Goal: Register for event/course: Sign up to attend an event or enroll in a course

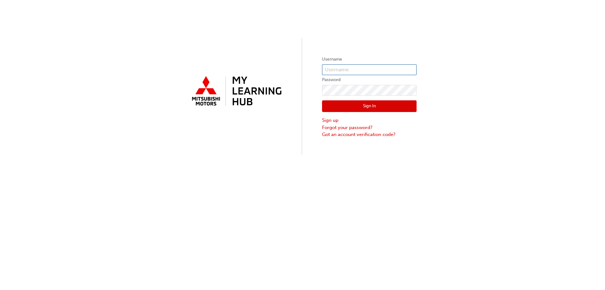
type input "[EMAIL_ADDRESS][DOMAIN_NAME]"
click at [359, 107] on button "Sign In" at bounding box center [369, 106] width 95 height 12
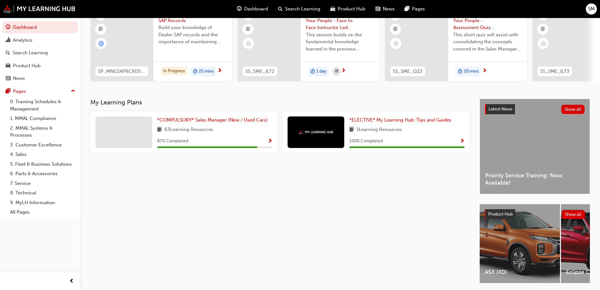
scroll to position [63, 0]
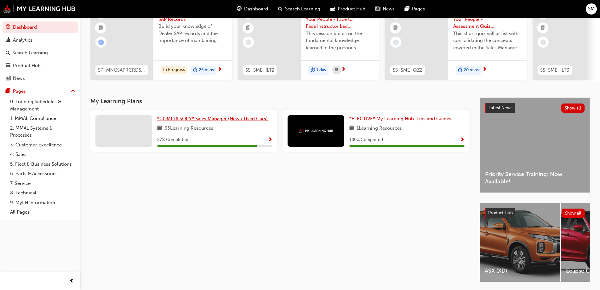
click at [218, 121] on span "*COMPULSORY* Sales Manager (New / Used Cars)" at bounding box center [212, 119] width 111 height 6
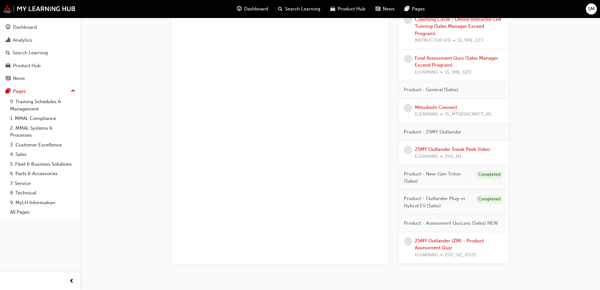
scroll to position [347, 0]
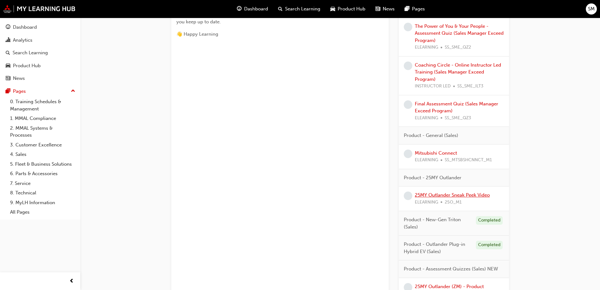
click at [437, 196] on link "25MY Outlander Sneak Peek Video" at bounding box center [452, 195] width 75 height 6
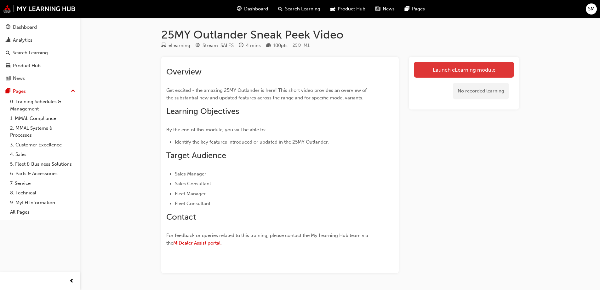
click at [437, 65] on link "Launch eLearning module" at bounding box center [464, 70] width 100 height 16
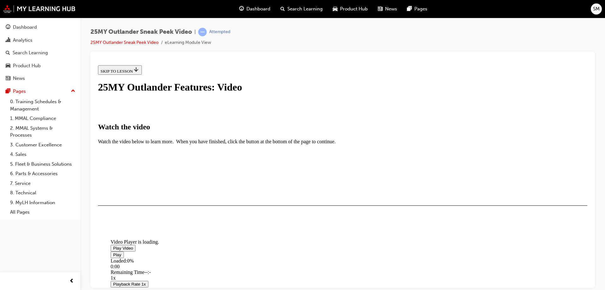
scroll to position [95, 0]
click at [113, 245] on span "Video player" at bounding box center [113, 247] width 0 height 5
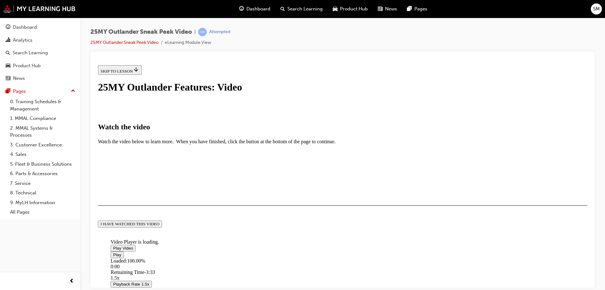
click at [159, 226] on div "I HAVE WATCHED THIS VIDEO" at bounding box center [130, 223] width 59 height 5
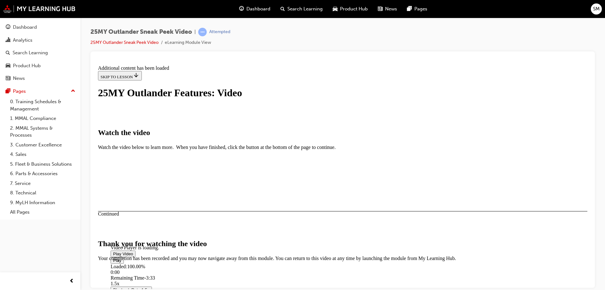
scroll to position [198, 0]
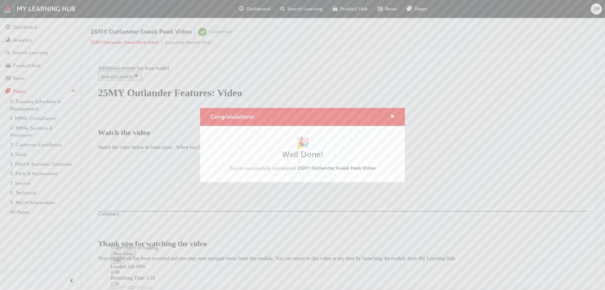
click at [416, 239] on div "Congratulations! 🎉 Well Done! You've successfully completed 25MY Outlander Snea…" at bounding box center [302, 145] width 605 height 290
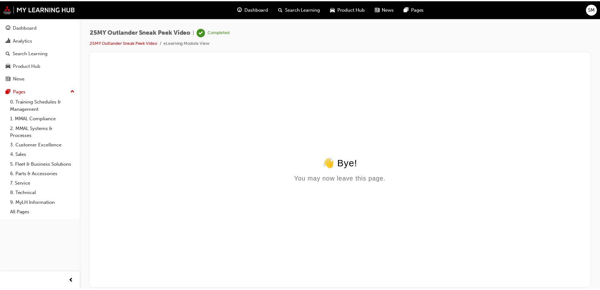
scroll to position [0, 0]
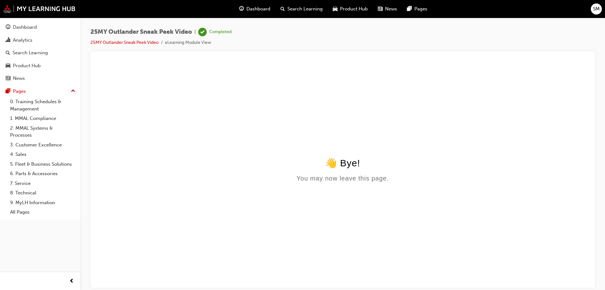
click at [248, 8] on span "Dashboard" at bounding box center [258, 8] width 24 height 7
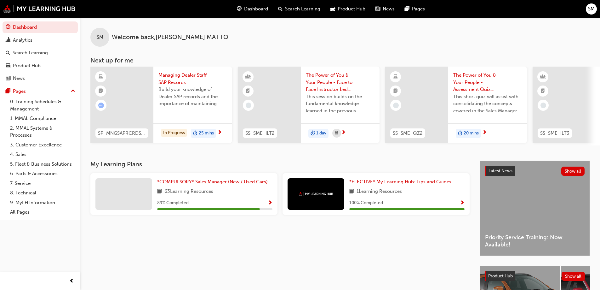
click at [214, 184] on span "*COMPULSORY* Sales Manager (New / Used Cars)" at bounding box center [212, 182] width 111 height 6
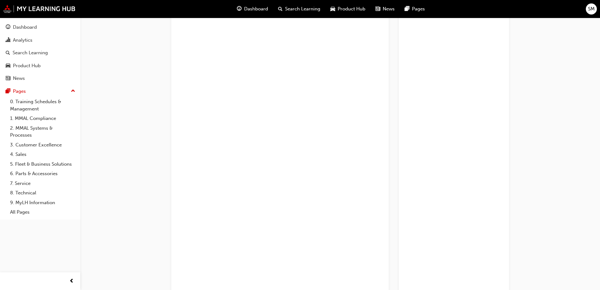
scroll to position [389, 0]
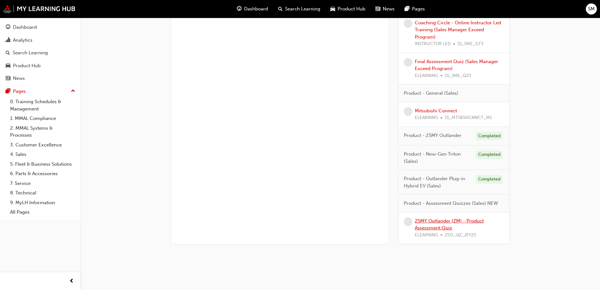
click at [448, 221] on link "25MY Outlander (ZM) - Product Assessment Quiz" at bounding box center [449, 224] width 69 height 13
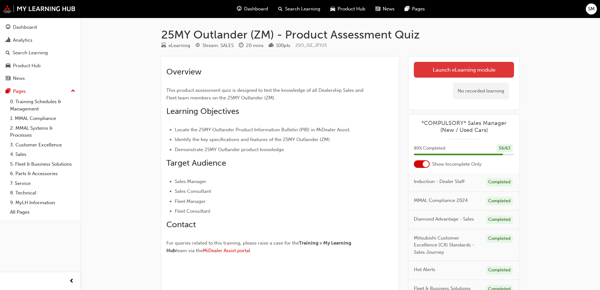
click at [450, 70] on link "Launch eLearning module" at bounding box center [464, 70] width 100 height 16
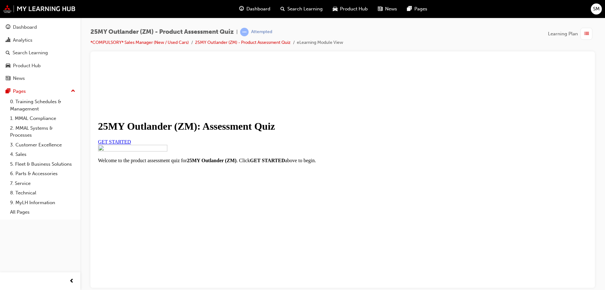
click at [131, 144] on span "GET STARTED" at bounding box center [114, 141] width 33 height 5
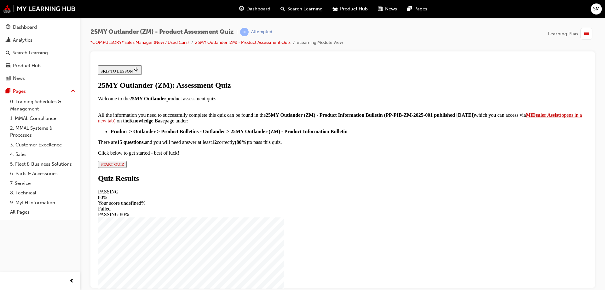
scroll to position [102, 0]
click at [124, 166] on span "START QUIZ" at bounding box center [113, 163] width 24 height 5
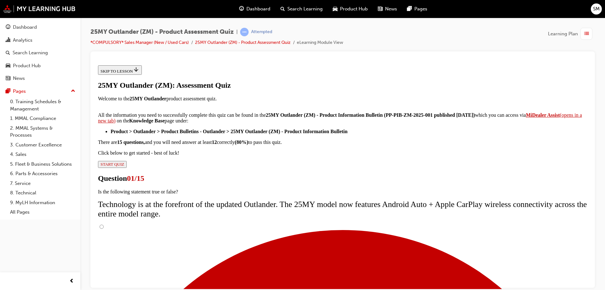
click at [104, 224] on input "True" at bounding box center [102, 226] width 4 height 4
radio input "true"
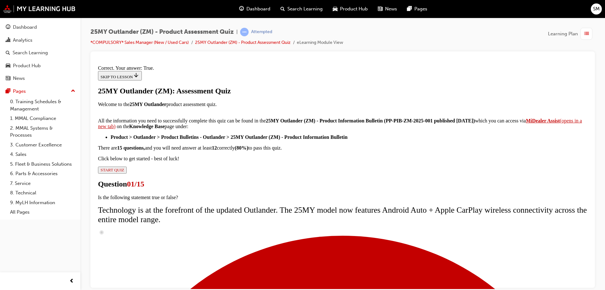
scroll to position [74, 0]
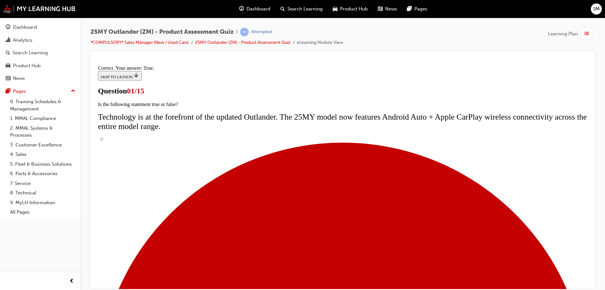
scroll to position [63, 0]
radio input "true"
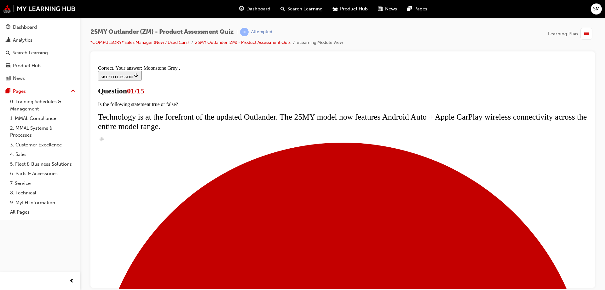
scroll to position [153, 0]
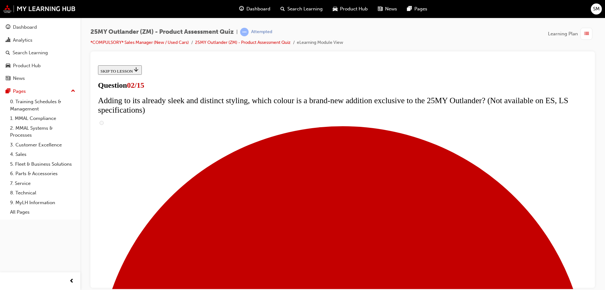
scroll to position [28, 0]
checkbox input "true"
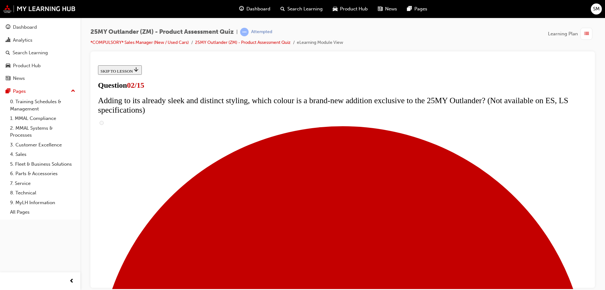
checkbox input "true"
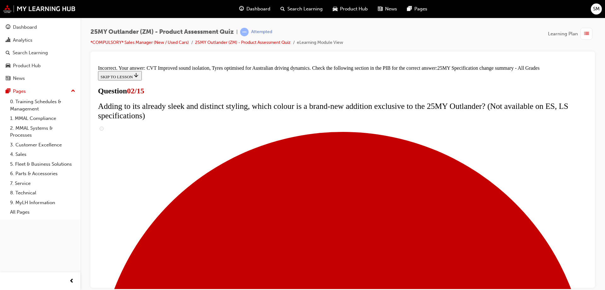
scroll to position [213, 0]
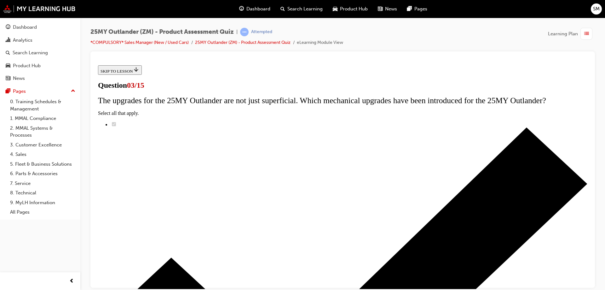
scroll to position [32, 0]
radio input "true"
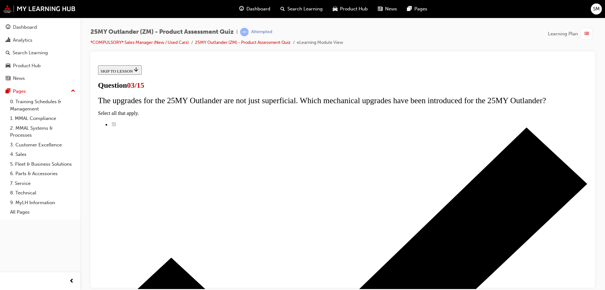
radio input "true"
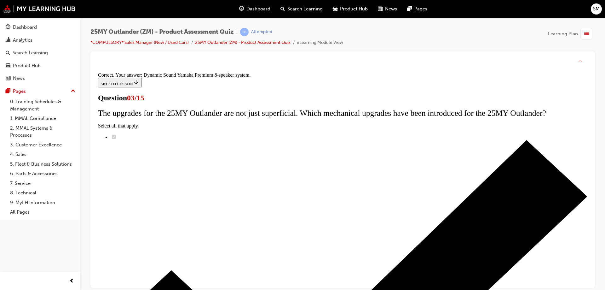
scroll to position [103, 0]
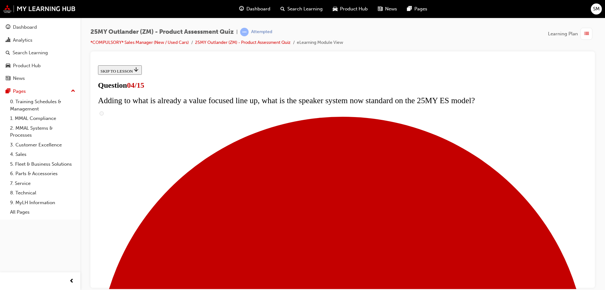
scroll to position [25, 0]
checkbox input "true"
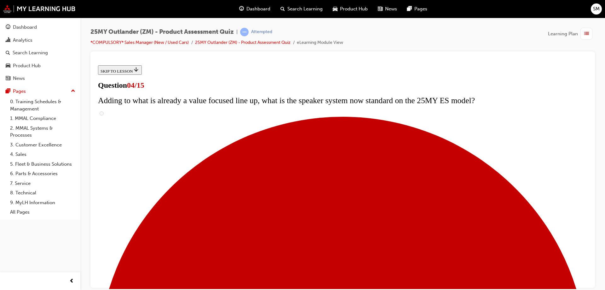
checkbox input "true"
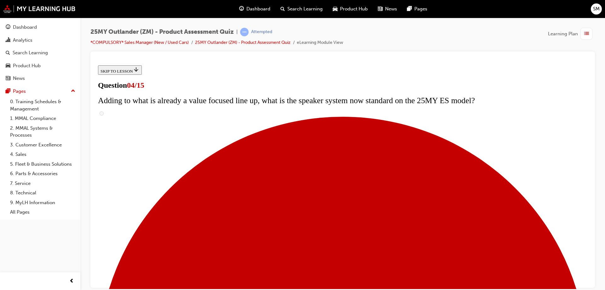
checkbox input "true"
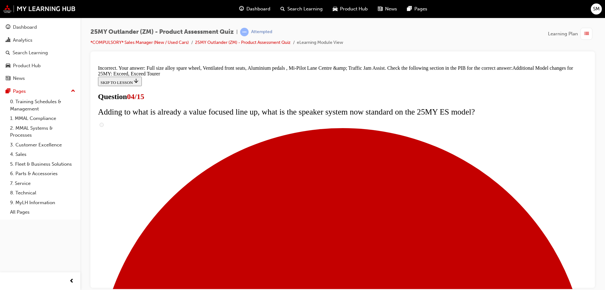
scroll to position [239, 0]
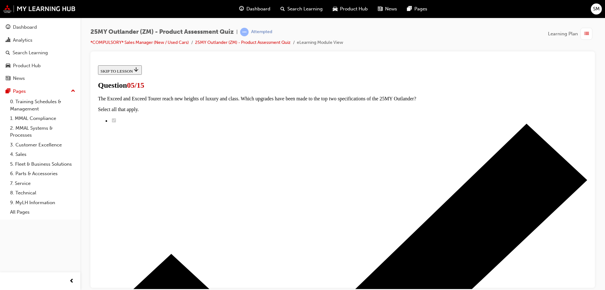
scroll to position [63, 0]
radio input "true"
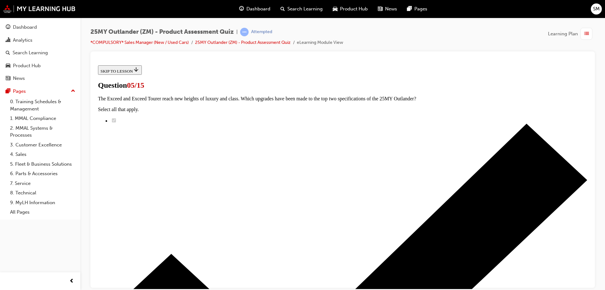
radio input "true"
drag, startPoint x: 242, startPoint y: 166, endPoint x: 251, endPoint y: 177, distance: 13.8
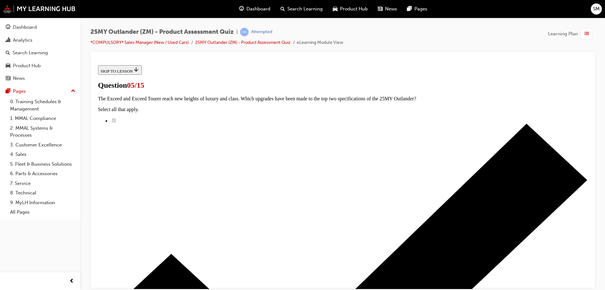
radio input "true"
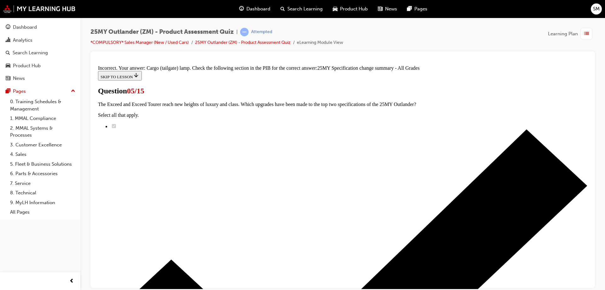
scroll to position [192, 0]
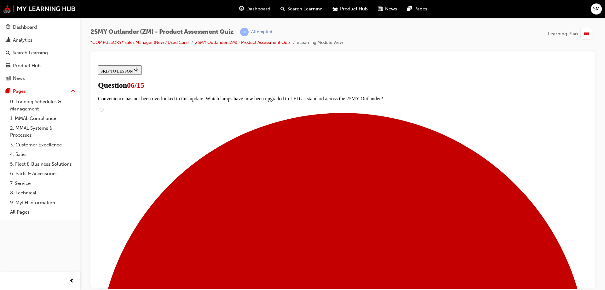
scroll to position [0, 0]
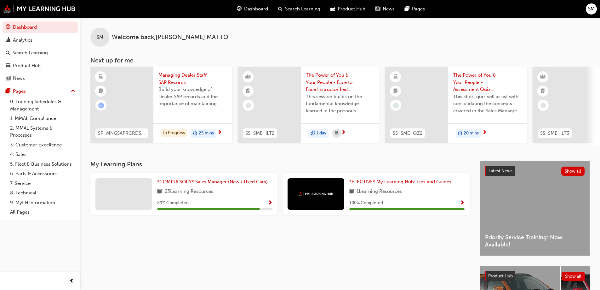
click at [590, 9] on span "SM" at bounding box center [591, 8] width 7 height 7
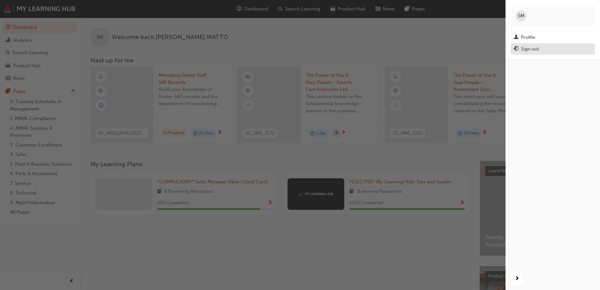
click at [531, 50] on div "Sign out" at bounding box center [530, 48] width 18 height 7
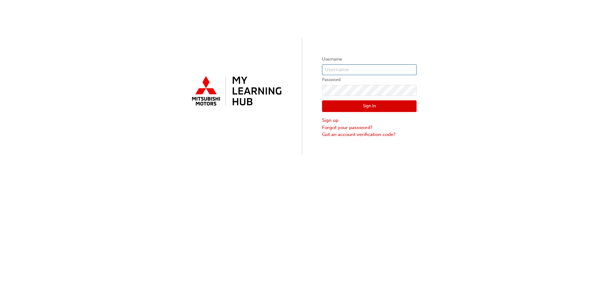
type input "[EMAIL_ADDRESS][DOMAIN_NAME]"
drag, startPoint x: 372, startPoint y: 95, endPoint x: 457, endPoint y: 79, distance: 86.6
click at [457, 79] on div "Username [PERSON_NAME][EMAIL_ADDRESS][DOMAIN_NAME] Password Sign In Sign up For…" at bounding box center [302, 77] width 605 height 154
drag, startPoint x: 344, startPoint y: 95, endPoint x: 286, endPoint y: 172, distance: 96.4
click at [286, 172] on div "Username [PERSON_NAME][EMAIL_ADDRESS][DOMAIN_NAME] Password Sign In Sign up For…" at bounding box center [302, 145] width 605 height 290
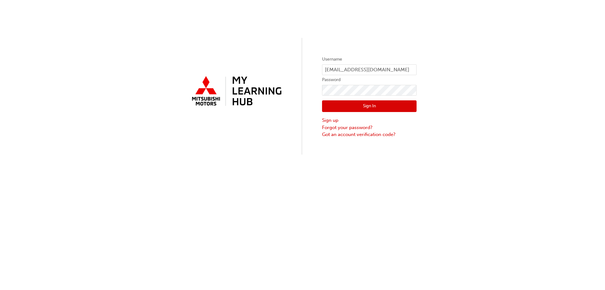
click at [360, 103] on button "Sign In" at bounding box center [369, 106] width 95 height 12
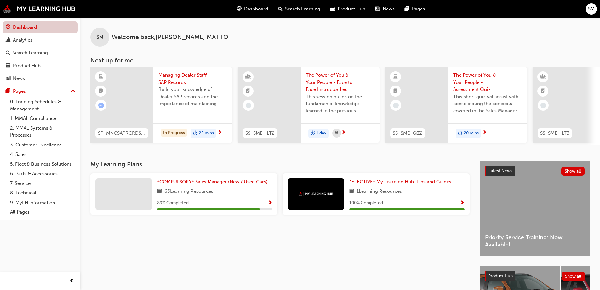
click at [48, 29] on link "Dashboard" at bounding box center [40, 27] width 75 height 12
click at [591, 7] on span "SM" at bounding box center [591, 8] width 7 height 7
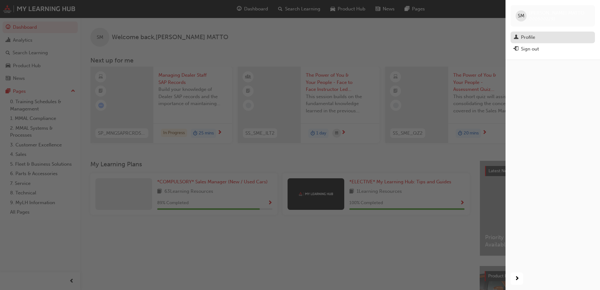
click at [536, 36] on div "Profile" at bounding box center [553, 37] width 78 height 8
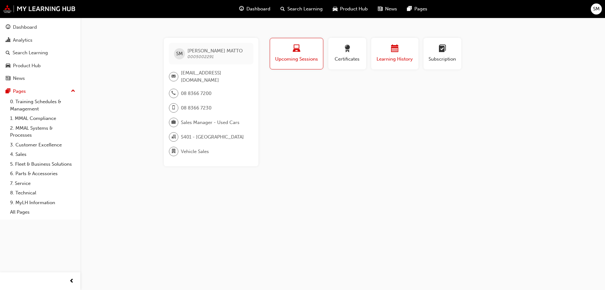
click at [390, 55] on div "Learning History" at bounding box center [395, 54] width 38 height 18
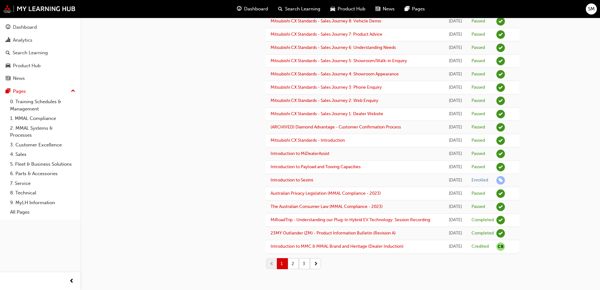
scroll to position [760, 0]
click at [294, 263] on button "2" at bounding box center [293, 263] width 11 height 11
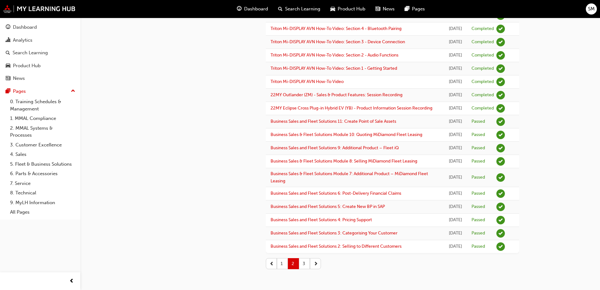
scroll to position [772, 0]
click at [303, 261] on button "3" at bounding box center [304, 263] width 11 height 11
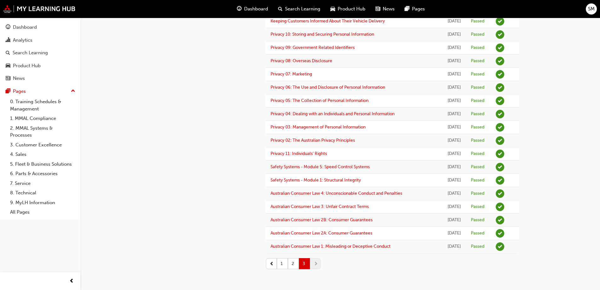
scroll to position [494, 0]
click at [281, 263] on button "1" at bounding box center [282, 263] width 11 height 11
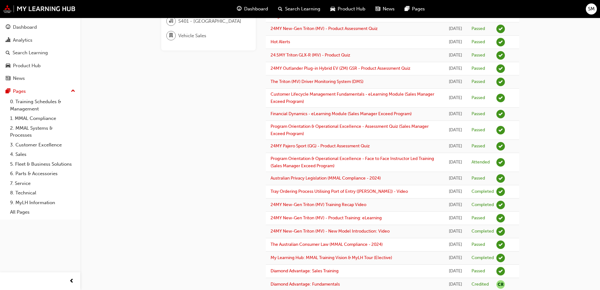
scroll to position [0, 0]
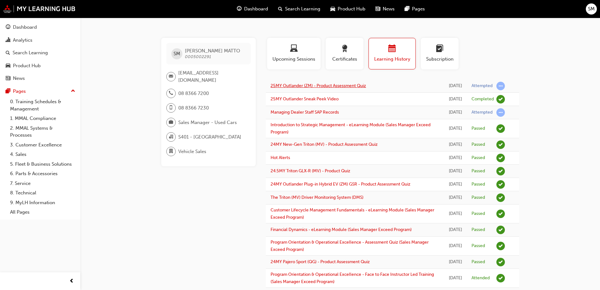
click at [321, 85] on link "25MY Outlander (ZM) - Product Assessment Quiz" at bounding box center [318, 85] width 95 height 5
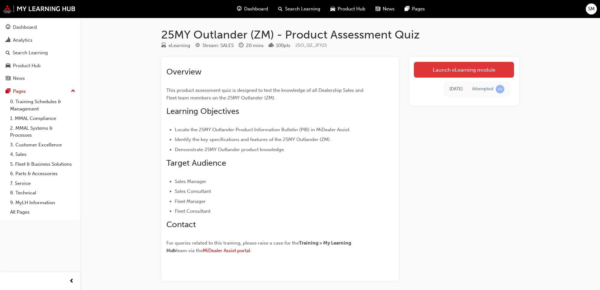
click at [459, 68] on link "Launch eLearning module" at bounding box center [464, 70] width 100 height 16
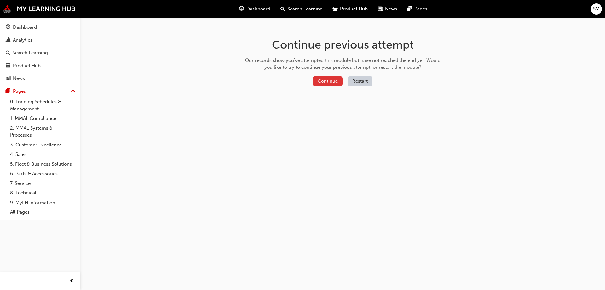
click at [331, 81] on button "Continue" at bounding box center [328, 81] width 30 height 10
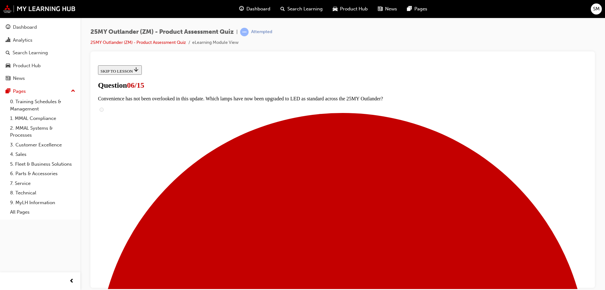
scroll to position [193, 0]
radio input "true"
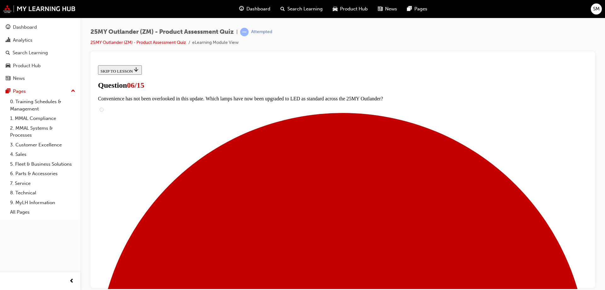
radio input "true"
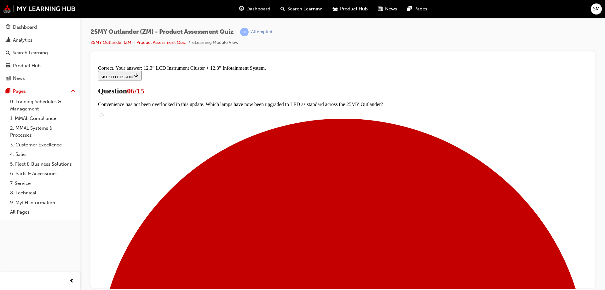
scroll to position [213, 0]
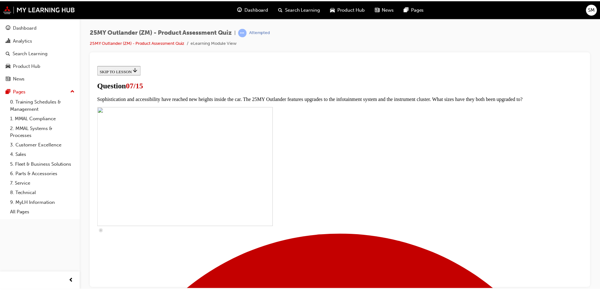
scroll to position [0, 0]
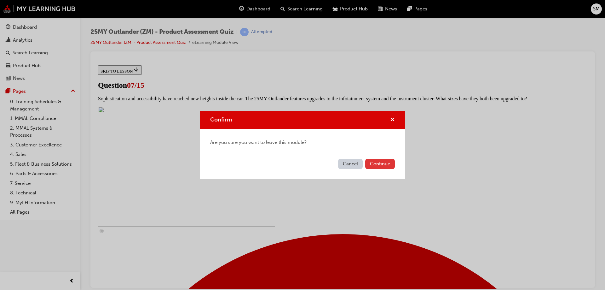
click at [376, 164] on button "Continue" at bounding box center [380, 163] width 30 height 10
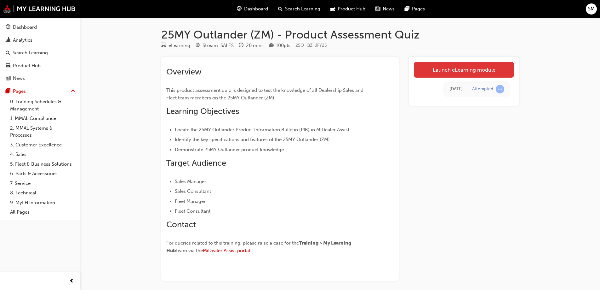
click at [454, 65] on link "Launch eLearning module" at bounding box center [464, 70] width 100 height 16
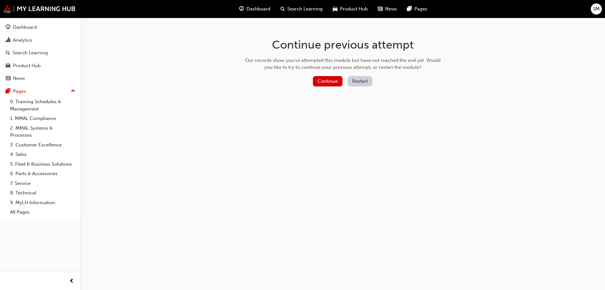
click at [358, 82] on button "Restart" at bounding box center [360, 81] width 25 height 10
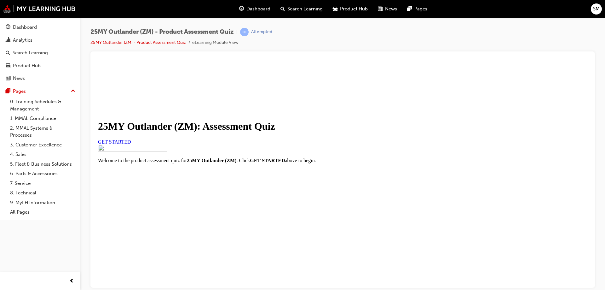
scroll to position [72, 0]
click at [131, 139] on span "GET STARTED" at bounding box center [114, 141] width 33 height 5
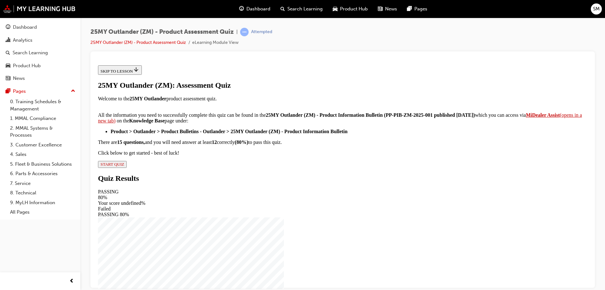
scroll to position [95, 0]
click at [124, 166] on span "START QUIZ" at bounding box center [113, 163] width 24 height 5
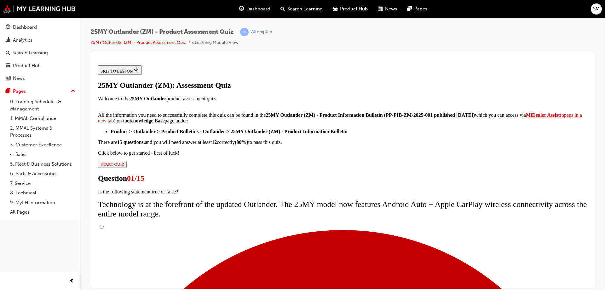
click at [104, 224] on input "True" at bounding box center [102, 226] width 4 height 4
radio input "true"
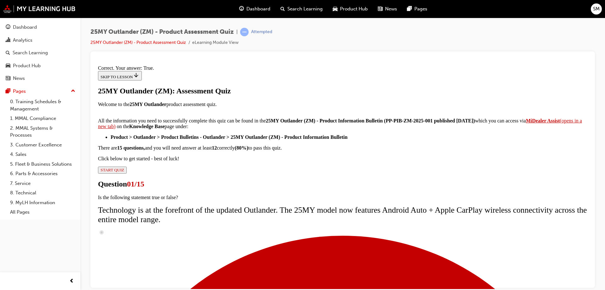
scroll to position [74, 0]
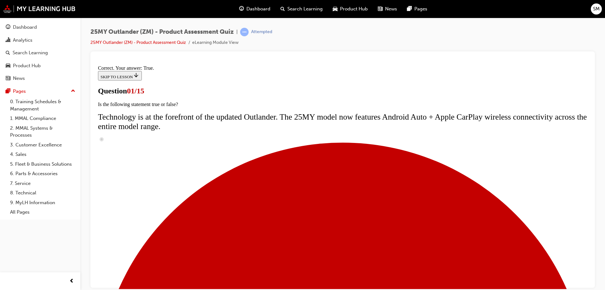
scroll to position [63, 0]
radio input "true"
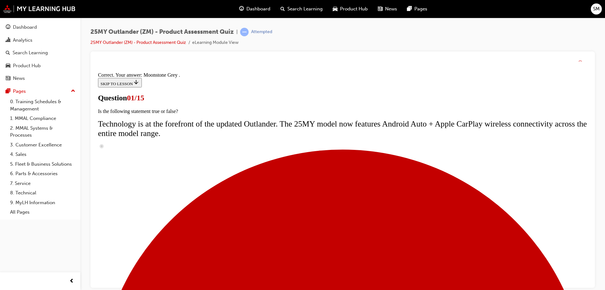
scroll to position [153, 0]
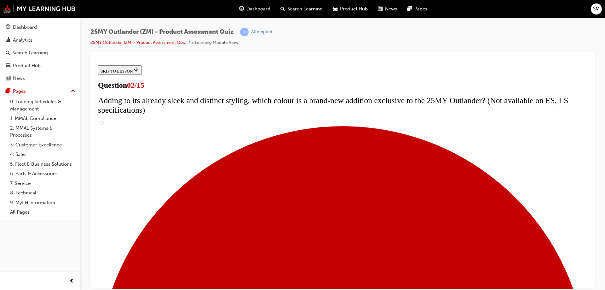
scroll to position [155, 0]
drag, startPoint x: 234, startPoint y: 121, endPoint x: 360, endPoint y: 206, distance: 151.6
drag, startPoint x: 386, startPoint y: 159, endPoint x: 432, endPoint y: 238, distance: 91.4
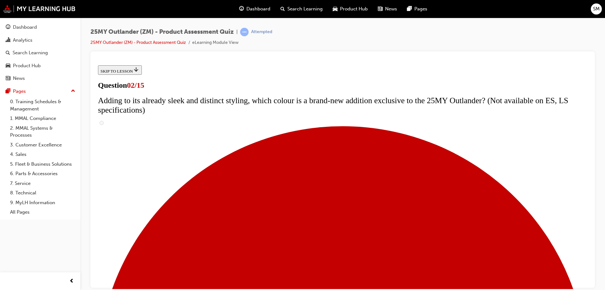
drag, startPoint x: 234, startPoint y: 150, endPoint x: 382, endPoint y: 211, distance: 159.8
copy div "The upgrades for the 25MY Outlander are not just superficial. Which mechanical …"
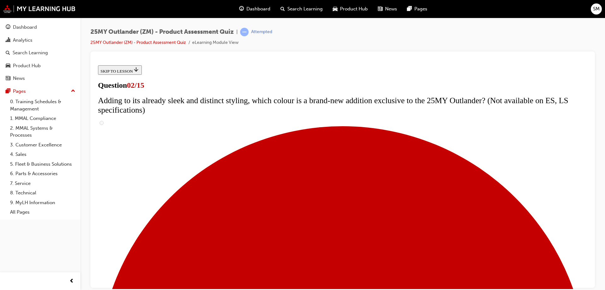
scroll to position [92, 0]
checkbox input "true"
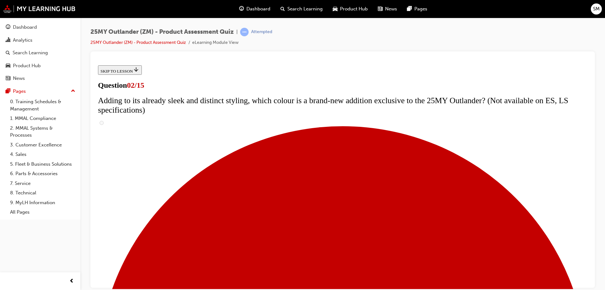
checkbox input "true"
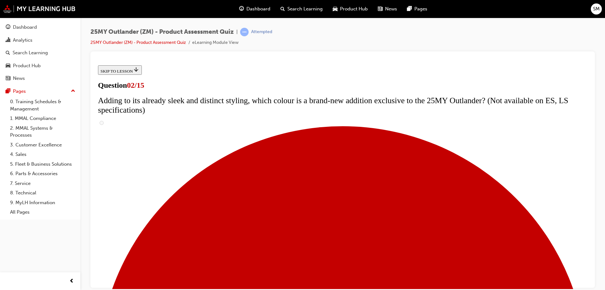
scroll to position [123, 0]
checkbox input "true"
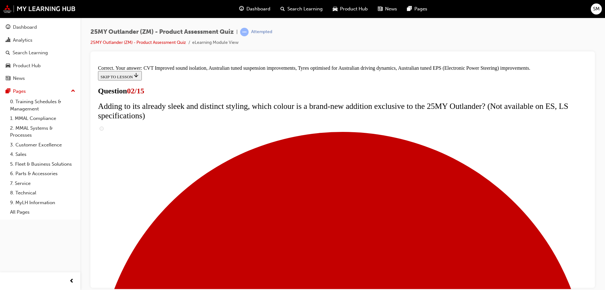
scroll to position [175, 0]
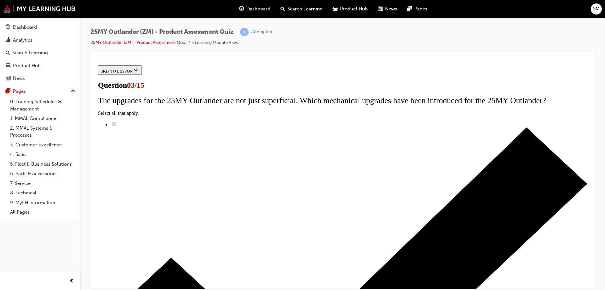
scroll to position [63, 0]
radio input "true"
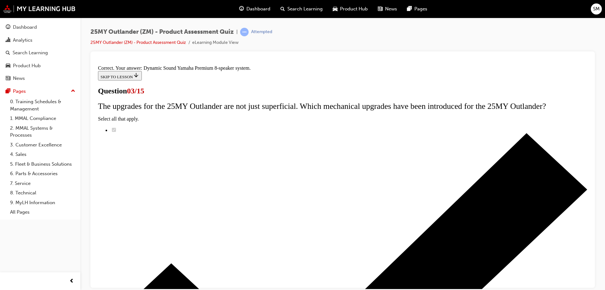
scroll to position [103, 0]
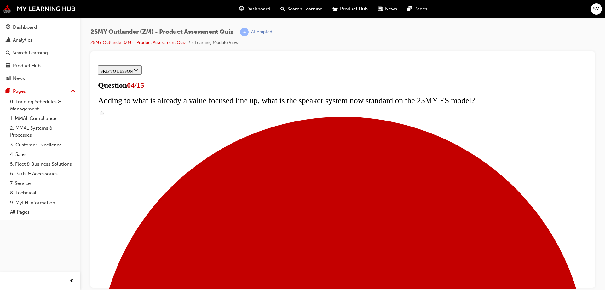
scroll to position [129, 0]
drag, startPoint x: 230, startPoint y: 120, endPoint x: 397, endPoint y: 261, distance: 218.6
copy div "The Exceed and Exceed Tourer reach new heights of luxury and class. Which upgra…"
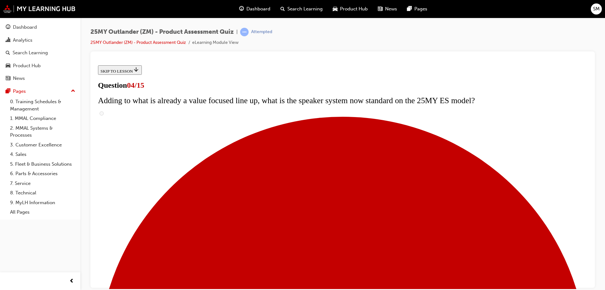
checkbox input "true"
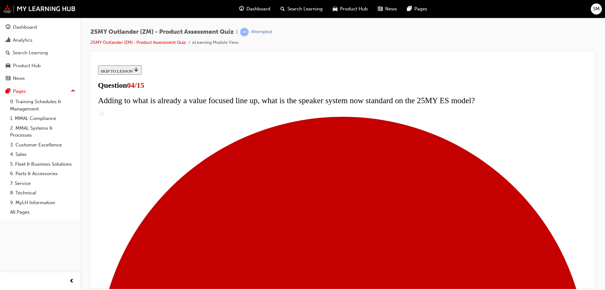
checkbox input "true"
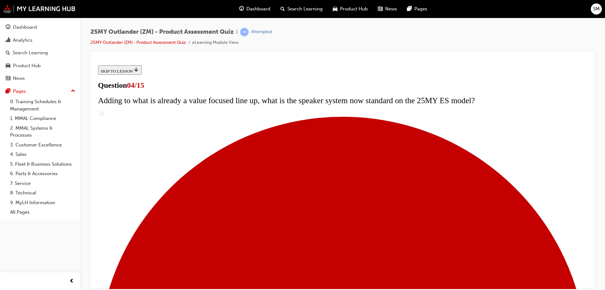
checkbox input "true"
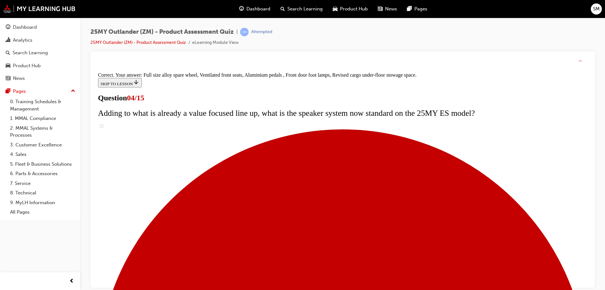
scroll to position [200, 0]
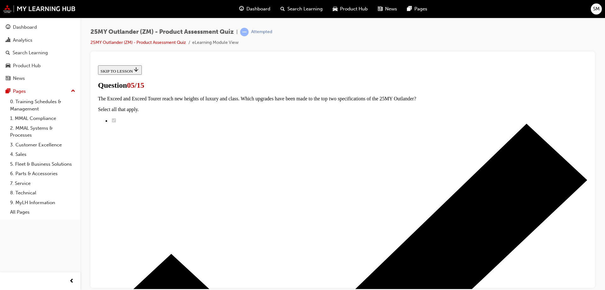
scroll to position [97, 0]
drag, startPoint x: 232, startPoint y: 153, endPoint x: 365, endPoint y: 249, distance: 164.3
drag, startPoint x: 373, startPoint y: 216, endPoint x: 404, endPoint y: 253, distance: 48.3
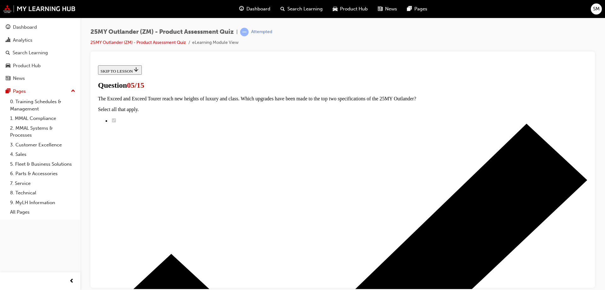
scroll to position [0, 0]
drag, startPoint x: 249, startPoint y: 231, endPoint x: 218, endPoint y: 140, distance: 95.7
copy div "Convenience has not been overlooked in this update. Which lamps have now been u…"
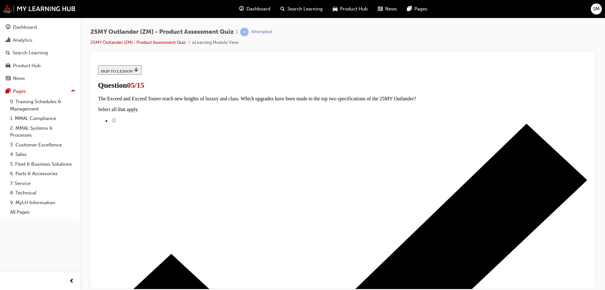
scroll to position [63, 0]
radio input "true"
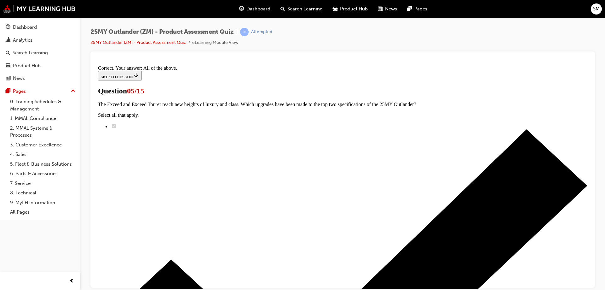
scroll to position [153, 0]
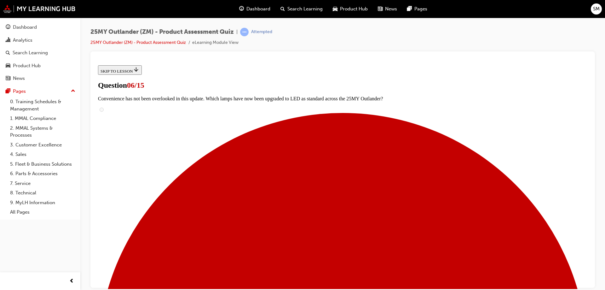
scroll to position [185, 0]
drag, startPoint x: 232, startPoint y: 121, endPoint x: 414, endPoint y: 210, distance: 202.8
drag, startPoint x: 446, startPoint y: 222, endPoint x: 409, endPoint y: 225, distance: 37.0
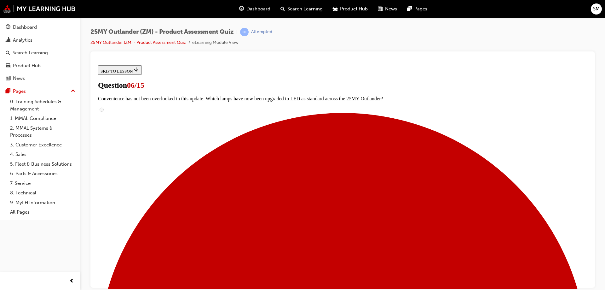
scroll to position [152, 0]
drag, startPoint x: 233, startPoint y: 87, endPoint x: 429, endPoint y: 239, distance: 248.5
copy div "Sophistication and accessibility have reached new heights inside the car. The 2…"
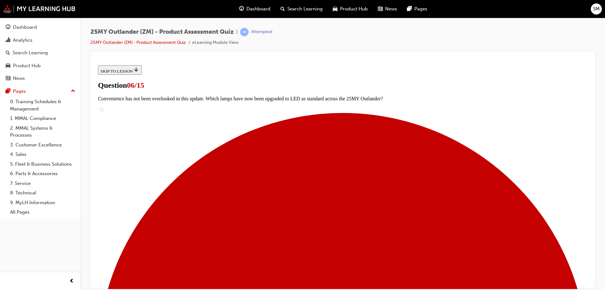
radio input "true"
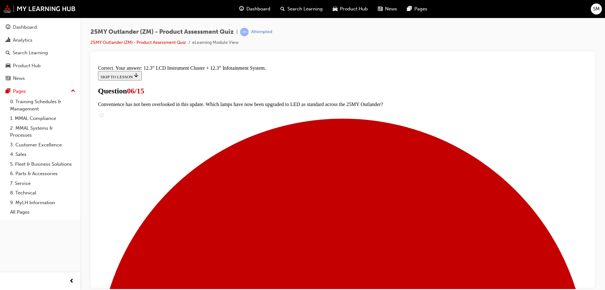
scroll to position [213, 0]
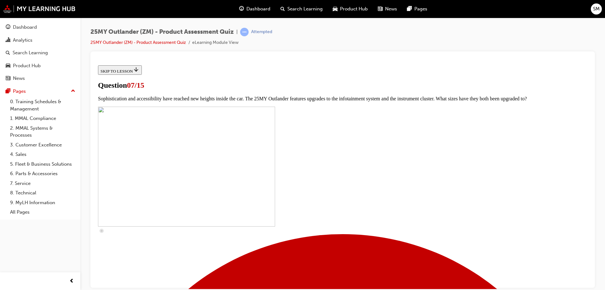
scroll to position [265, 0]
drag, startPoint x: 233, startPoint y: 90, endPoint x: 387, endPoint y: 201, distance: 189.2
drag, startPoint x: 394, startPoint y: 191, endPoint x: 381, endPoint y: 214, distance: 26.1
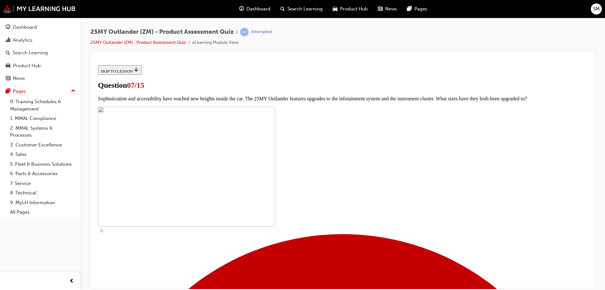
drag, startPoint x: 266, startPoint y: 197, endPoint x: 246, endPoint y: 211, distance: 24.2
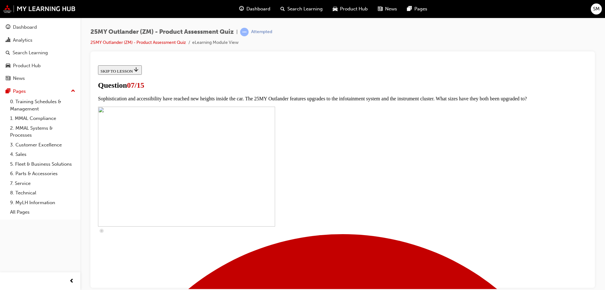
checkbox input "false"
drag, startPoint x: 229, startPoint y: 205, endPoint x: 224, endPoint y: 144, distance: 61.6
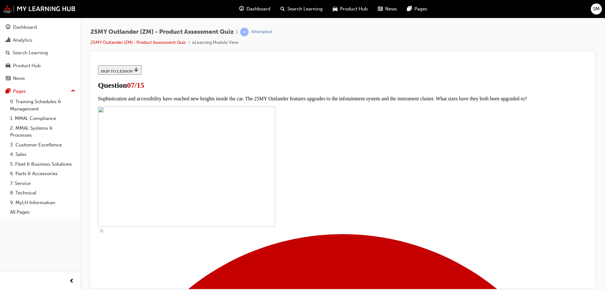
copy div "The 25MY Outlander will feature new levels of connectivity with Mitsubishi Conn…"
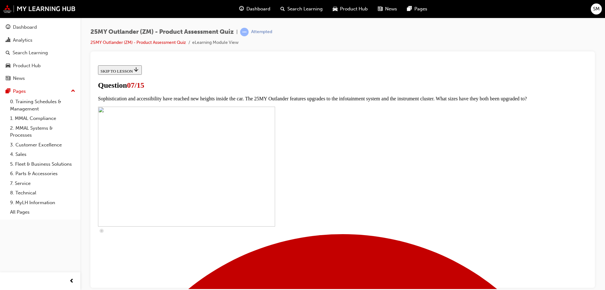
checkbox input "true"
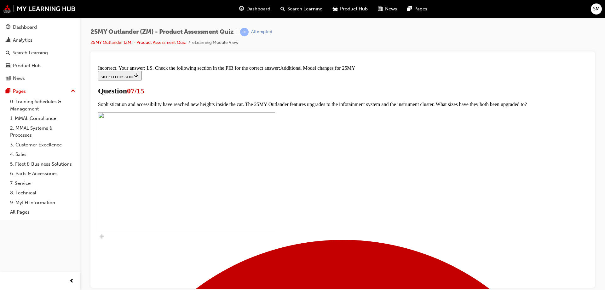
scroll to position [323, 0]
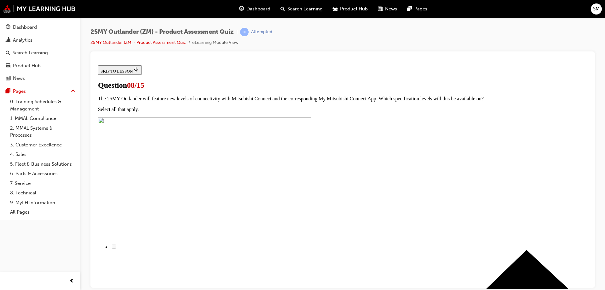
scroll to position [20, 0]
drag, startPoint x: 228, startPoint y: 132, endPoint x: 297, endPoint y: 242, distance: 130.1
drag, startPoint x: 413, startPoint y: 270, endPoint x: 216, endPoint y: 255, distance: 197.9
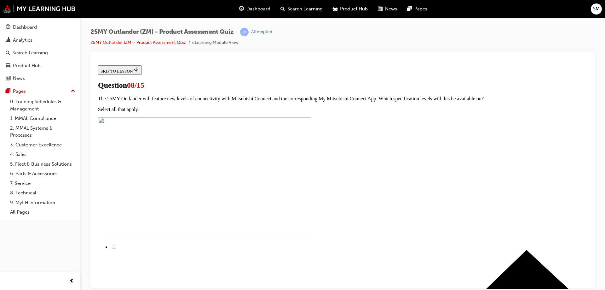
drag, startPoint x: 216, startPoint y: 129, endPoint x: 284, endPoint y: 268, distance: 154.7
drag, startPoint x: 228, startPoint y: 131, endPoint x: 304, endPoint y: 210, distance: 110.1
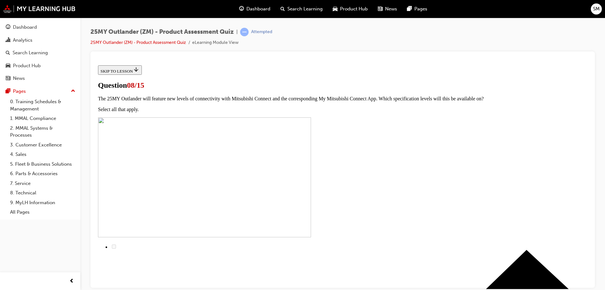
copy div "The top grade Exceed Tourer features a new sound system called Dynamic Sound YA…"
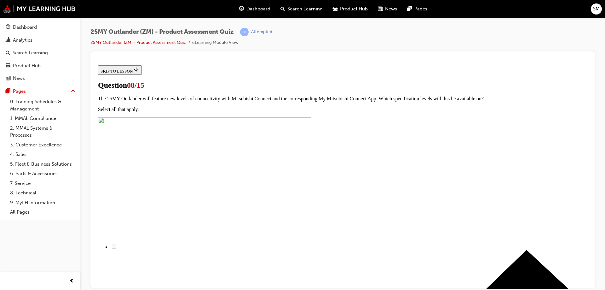
radio input "true"
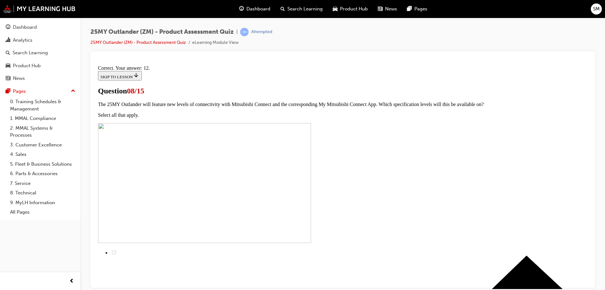
scroll to position [103, 0]
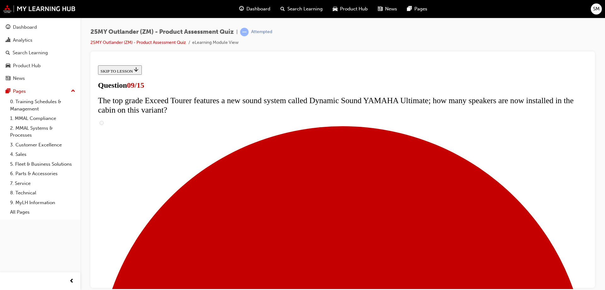
scroll to position [308, 0]
drag, startPoint x: 233, startPoint y: 153, endPoint x: 334, endPoint y: 199, distance: 111.7
copy div "The 25MY Outlander comes with a raft of new safety features to ensure it is one…"
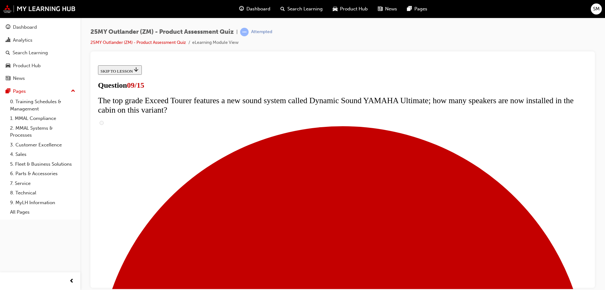
radio input "true"
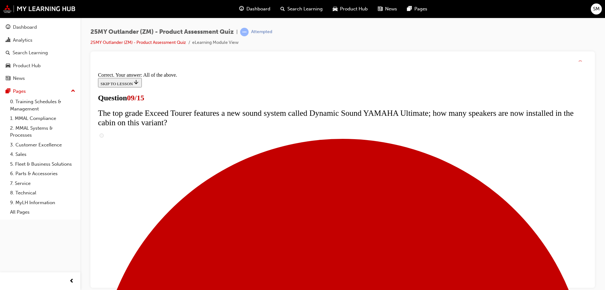
scroll to position [328, 0]
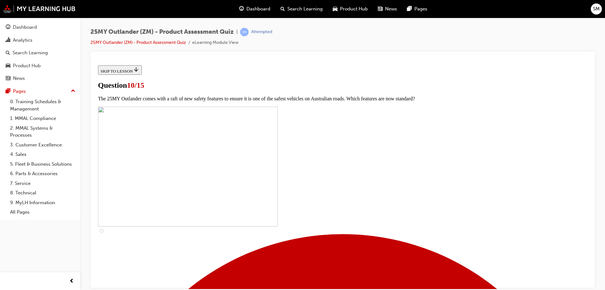
scroll to position [249, 0]
drag, startPoint x: 229, startPoint y: 152, endPoint x: 412, endPoint y: 210, distance: 192.5
copy div "The 25MY Outlander features improvements to the centre console, further enhanci…"
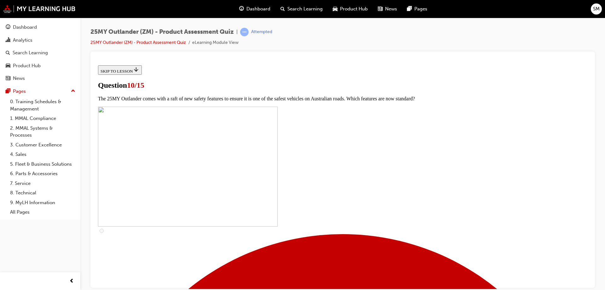
scroll to position [186, 0]
checkbox input "true"
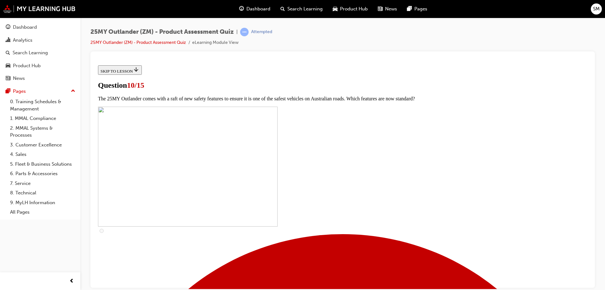
checkbox input "true"
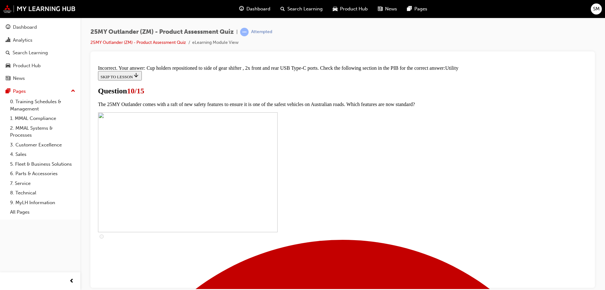
scroll to position [213, 0]
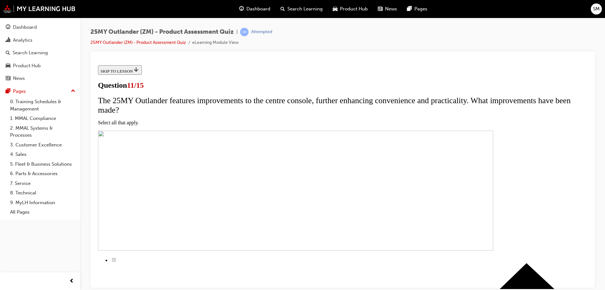
scroll to position [63, 0]
drag, startPoint x: 232, startPoint y: 89, endPoint x: 329, endPoint y: 251, distance: 189.1
drag, startPoint x: 392, startPoint y: 274, endPoint x: 211, endPoint y: 84, distance: 262.1
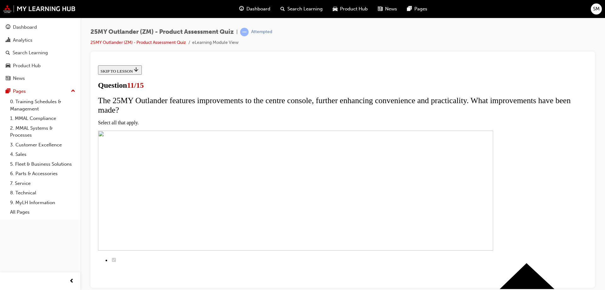
copy div "Please select which grades feature the new Dynamic Sound YAMAHA Premium (8 spea…"
drag, startPoint x: 236, startPoint y: 265, endPoint x: 372, endPoint y: 250, distance: 136.3
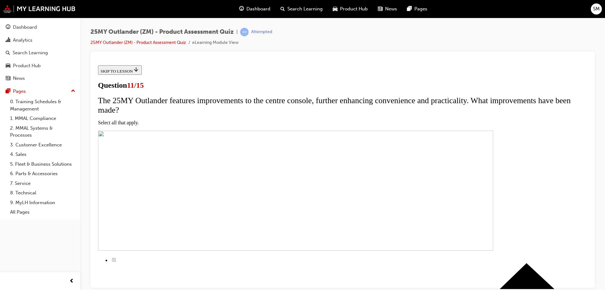
drag, startPoint x: 249, startPoint y: 92, endPoint x: 322, endPoint y: 271, distance: 194.0
copy div "Please select which grades feature the new Dynamic Sound YAMAHA Premium (8 spea…"
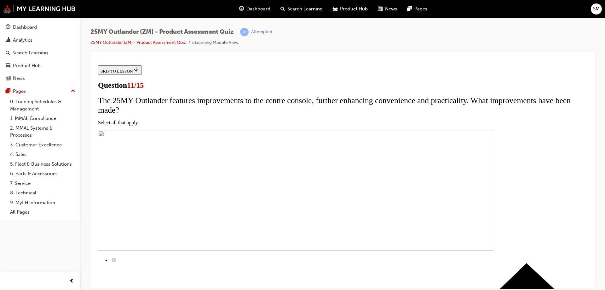
checkbox input "true"
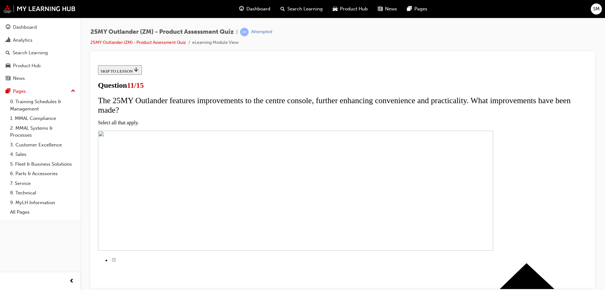
checkbox input "true"
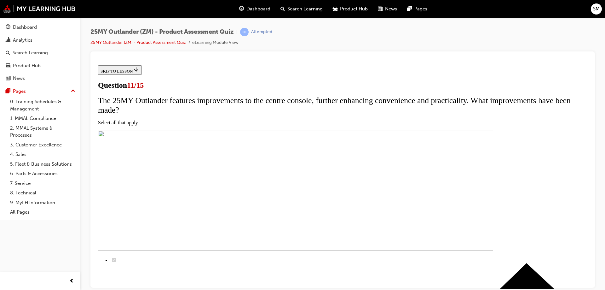
checkbox input "true"
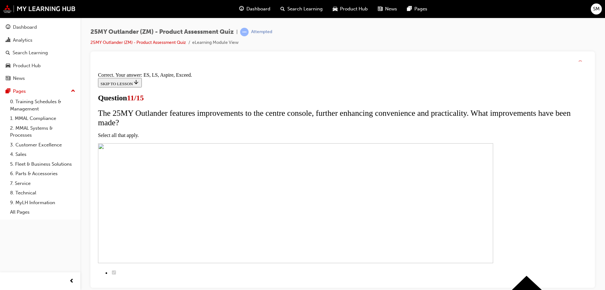
scroll to position [149, 0]
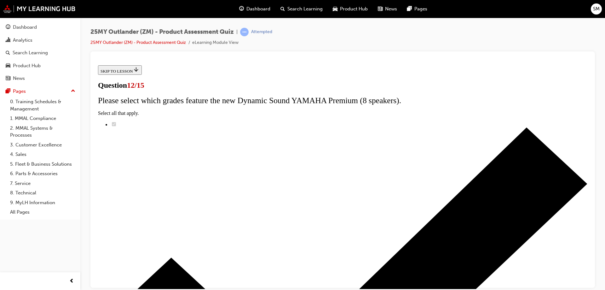
scroll to position [50, 0]
drag, startPoint x: 231, startPoint y: 102, endPoint x: 339, endPoint y: 184, distance: 135.1
drag, startPoint x: 259, startPoint y: 223, endPoint x: 228, endPoint y: 223, distance: 31.2
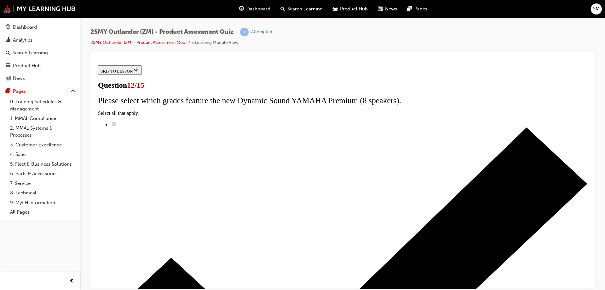
drag, startPoint x: 219, startPoint y: 189, endPoint x: 320, endPoint y: 146, distance: 110.5
drag, startPoint x: 228, startPoint y: 103, endPoint x: 297, endPoint y: 207, distance: 125.3
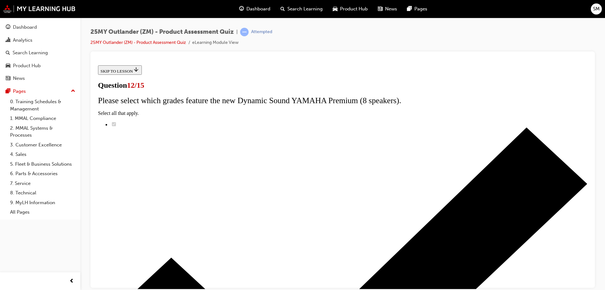
radio input "true"
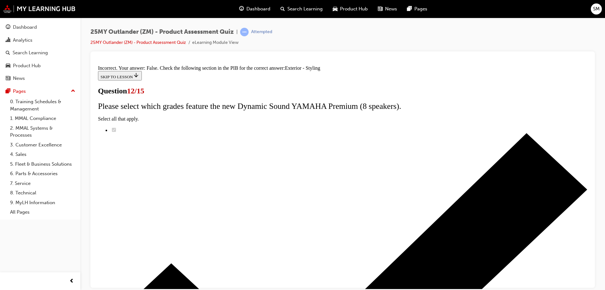
scroll to position [112, 0]
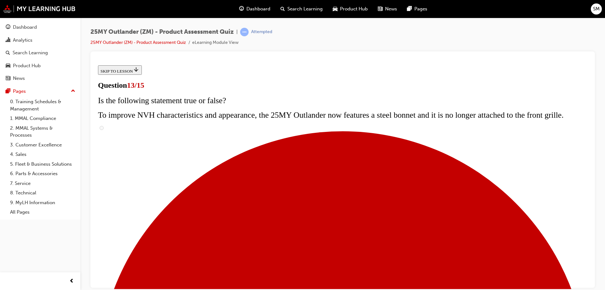
scroll to position [140, 0]
drag, startPoint x: 227, startPoint y: 152, endPoint x: 369, endPoint y: 213, distance: 155.2
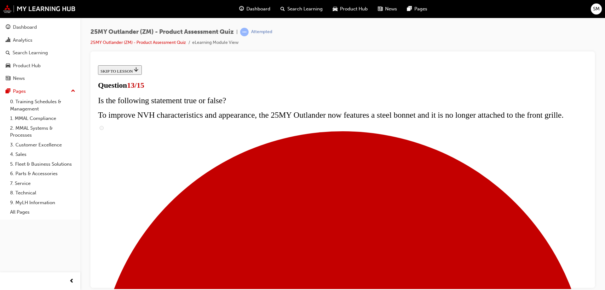
radio input "true"
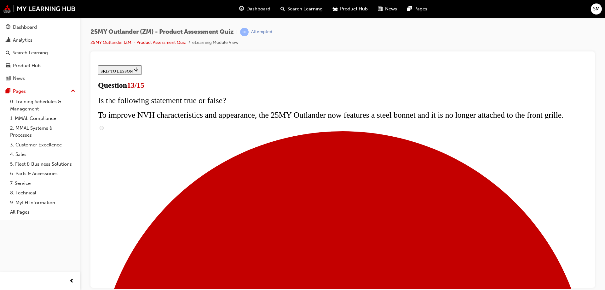
radio input "true"
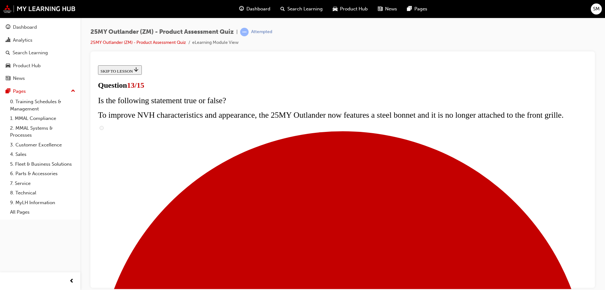
radio input "true"
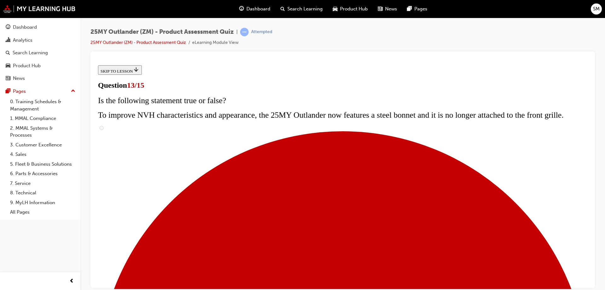
radio input "true"
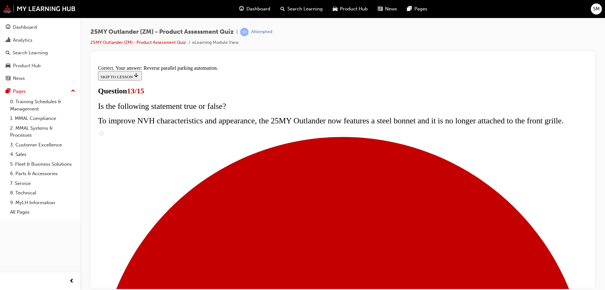
scroll to position [164, 0]
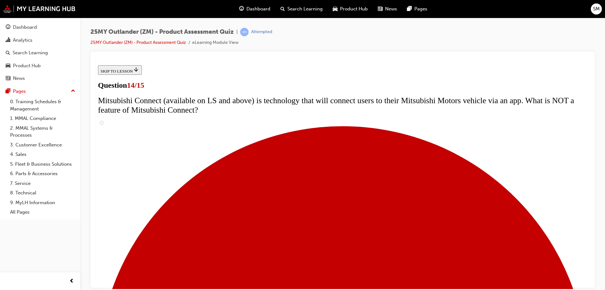
scroll to position [243, 0]
drag, startPoint x: 234, startPoint y: 153, endPoint x: 362, endPoint y: 204, distance: 138.1
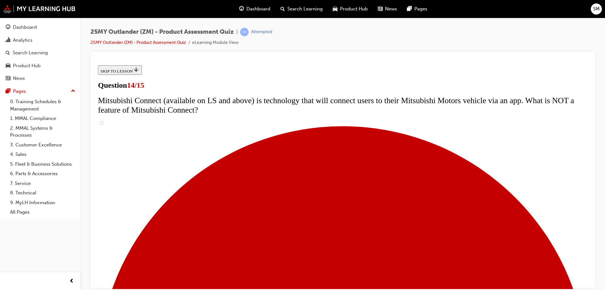
radio input "true"
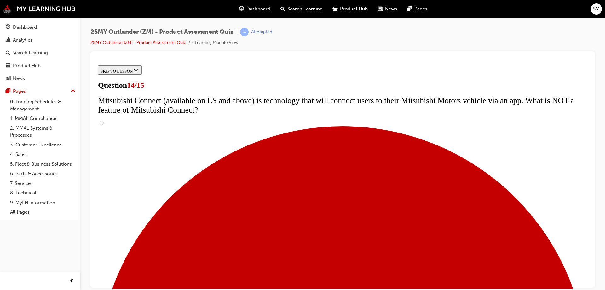
radio input "true"
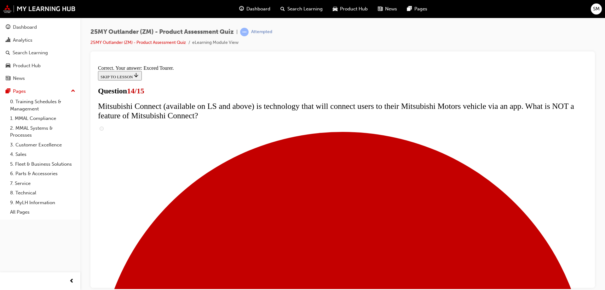
scroll to position [263, 0]
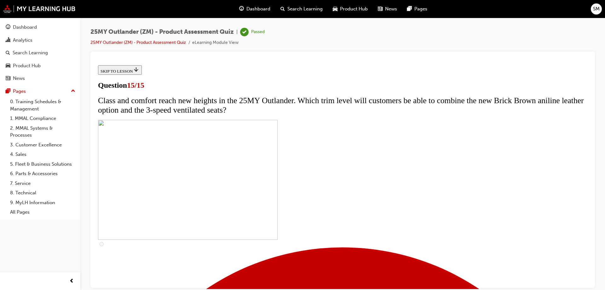
scroll to position [95, 0]
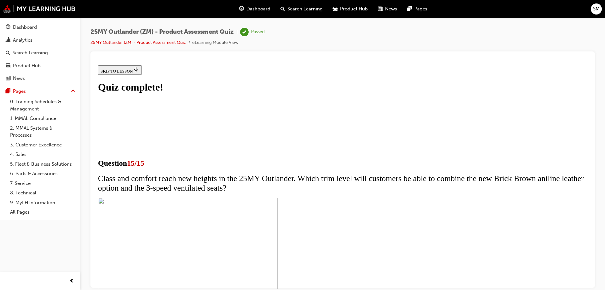
scroll to position [95, 0]
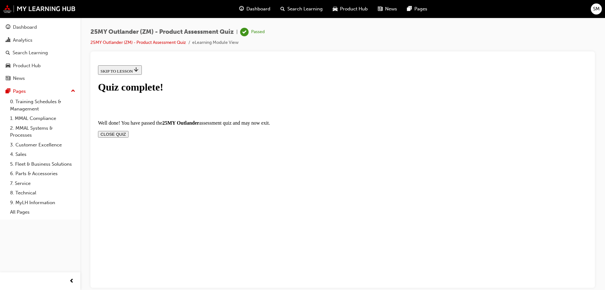
click at [129, 130] on button "CLOSE QUIZ" at bounding box center [113, 133] width 31 height 7
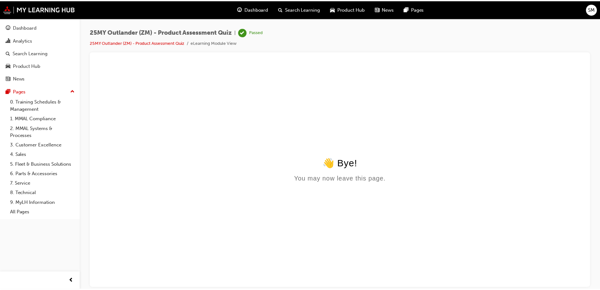
scroll to position [0, 0]
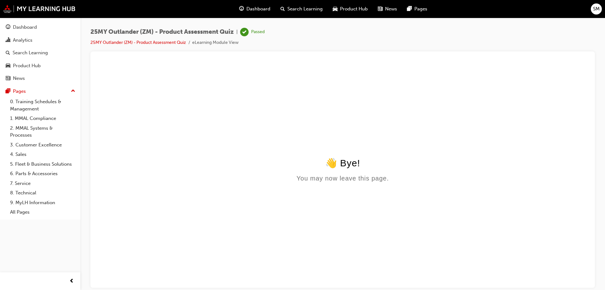
click at [253, 7] on span "Dashboard" at bounding box center [258, 8] width 24 height 7
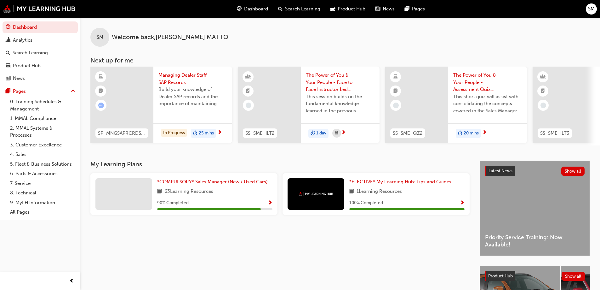
click at [216, 188] on div "*COMPULSORY* Sales Manager (New / Used Cars) 63 Learning Resources 90 % Complet…" at bounding box center [214, 194] width 115 height 32
click at [184, 184] on span "*COMPULSORY* Sales Manager (New / Used Cars)" at bounding box center [212, 182] width 111 height 6
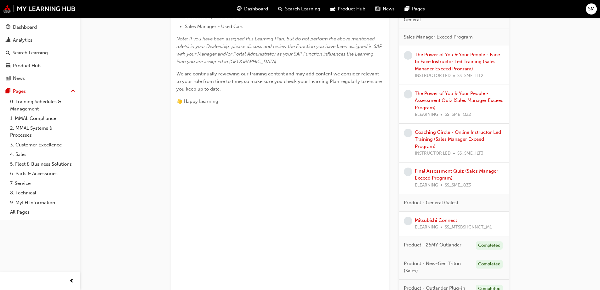
scroll to position [347, 0]
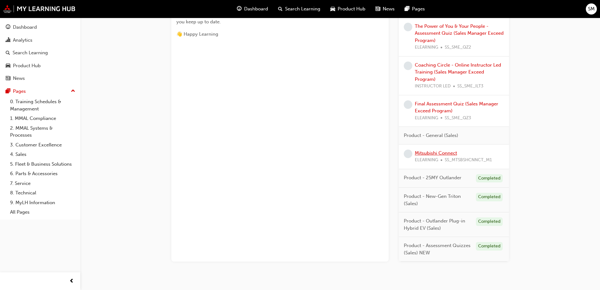
click at [441, 154] on link "Mitsubishi Connect" at bounding box center [436, 153] width 42 height 6
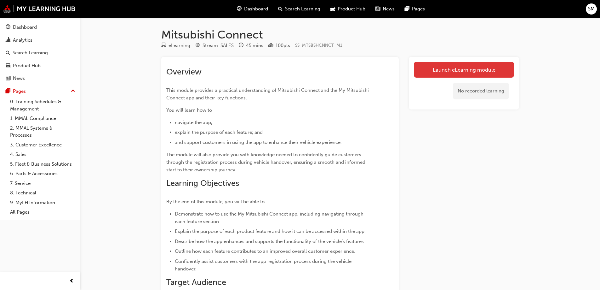
click at [459, 68] on link "Launch eLearning module" at bounding box center [464, 70] width 100 height 16
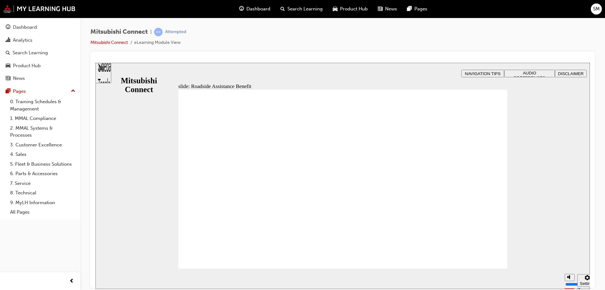
drag, startPoint x: 186, startPoint y: 110, endPoint x: 275, endPoint y: 156, distance: 100.9
drag, startPoint x: 296, startPoint y: 107, endPoint x: 356, endPoint y: 258, distance: 163.0
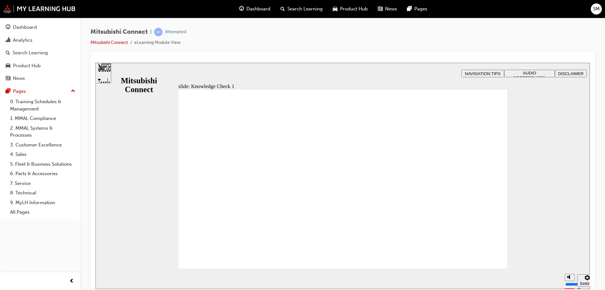
drag, startPoint x: 186, startPoint y: 120, endPoint x: 376, endPoint y: 148, distance: 192.3
drag, startPoint x: 395, startPoint y: 124, endPoint x: 233, endPoint y: 110, distance: 163.2
drag, startPoint x: 188, startPoint y: 239, endPoint x: 406, endPoint y: 193, distance: 222.1
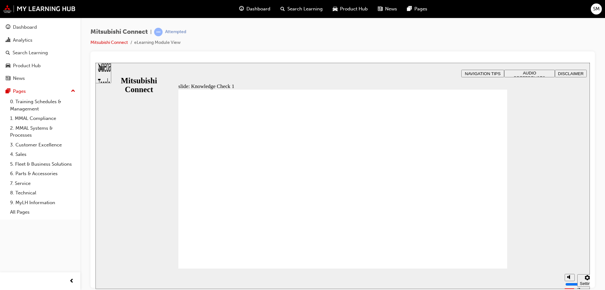
checkbox input "true"
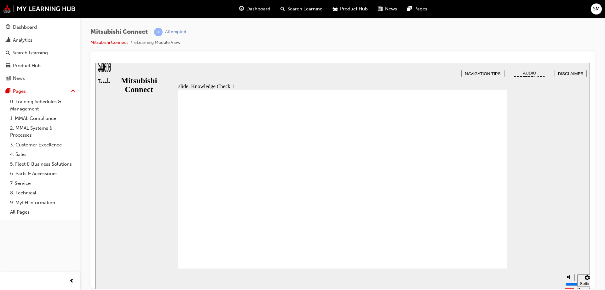
checkbox input "false"
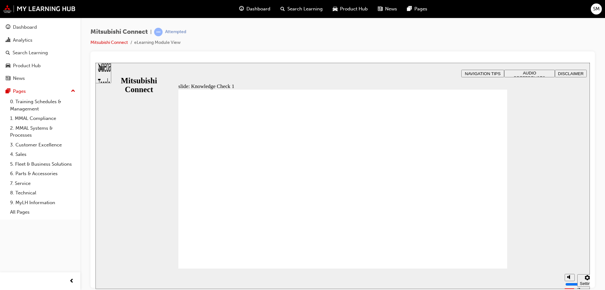
checkbox input "false"
checkbox input "true"
checkbox input "false"
checkbox input "true"
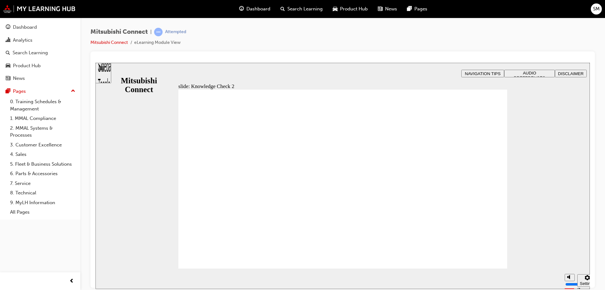
radio input "false"
radio input "true"
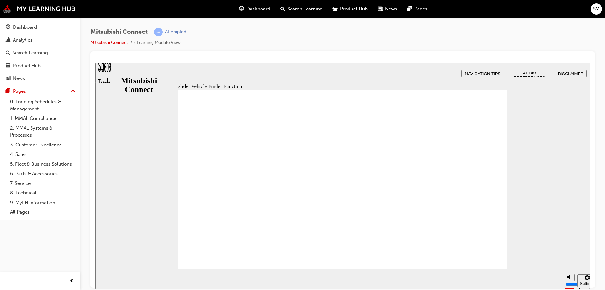
checkbox input "true"
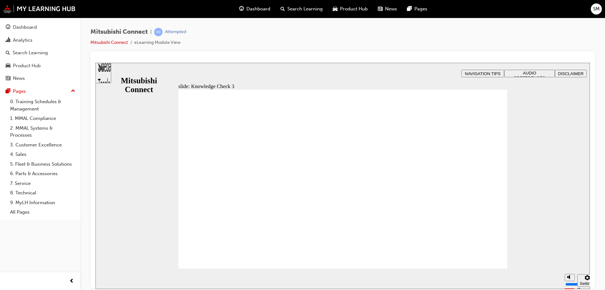
checkbox input "false"
checkbox input "true"
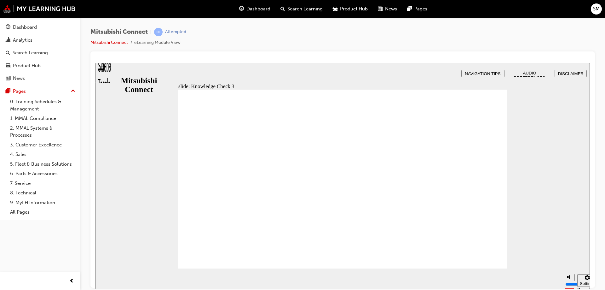
checkbox input "false"
checkbox input "true"
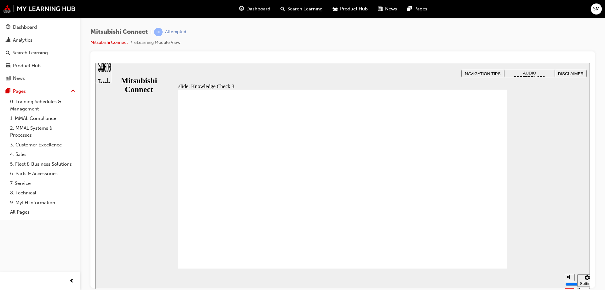
checkbox input "true"
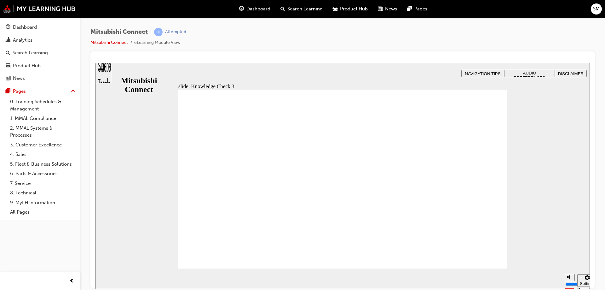
checkbox input "false"
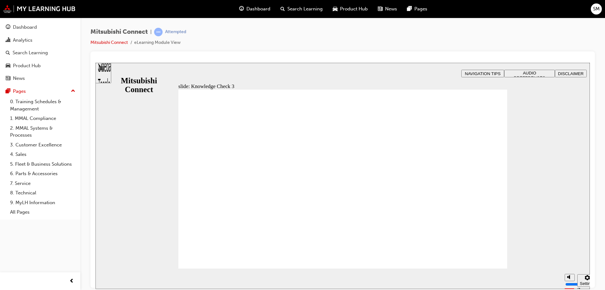
checkbox input "false"
drag, startPoint x: 188, startPoint y: 123, endPoint x: 274, endPoint y: 150, distance: 90.1
drag, startPoint x: 189, startPoint y: 142, endPoint x: 280, endPoint y: 146, distance: 90.8
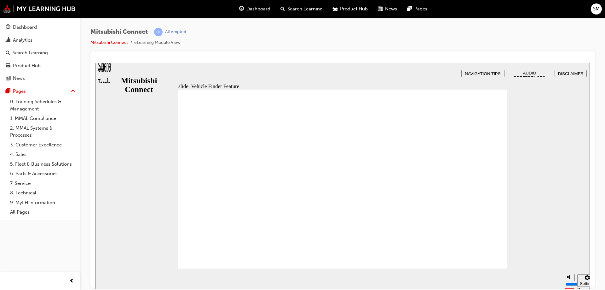
checkbox input "true"
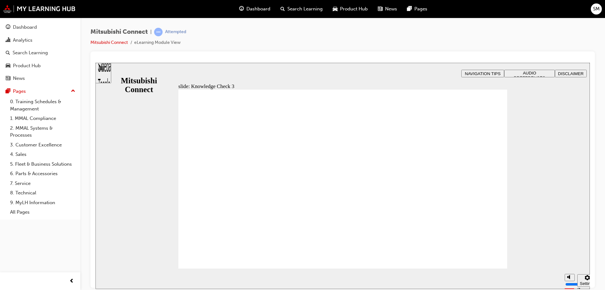
checkbox input "true"
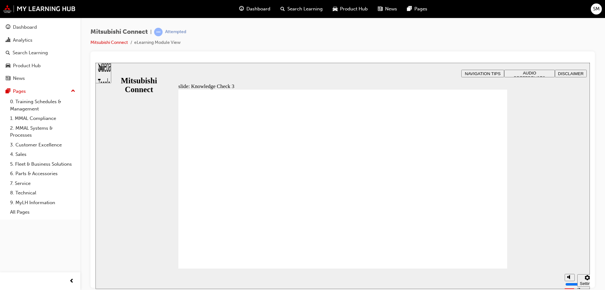
checkbox input "false"
checkbox input "true"
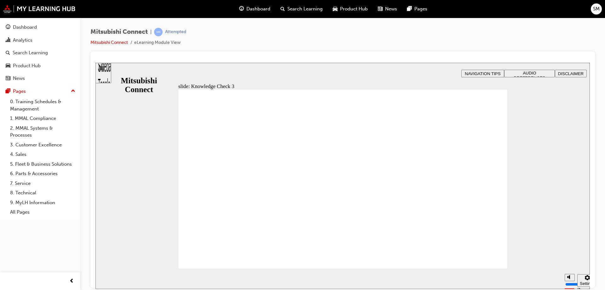
checkbox input "true"
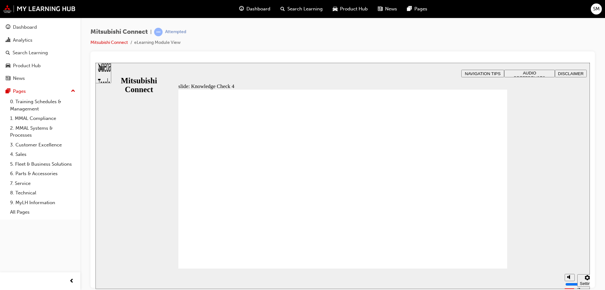
radio input "true"
radio input "false"
radio input "true"
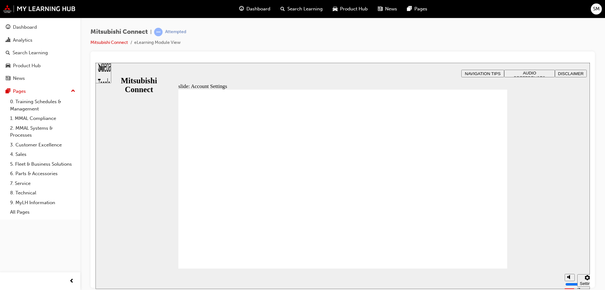
checkbox input "true"
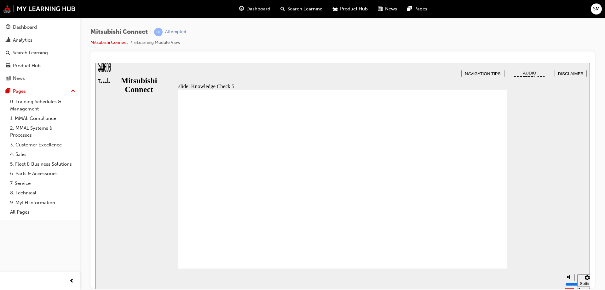
checkbox input "true"
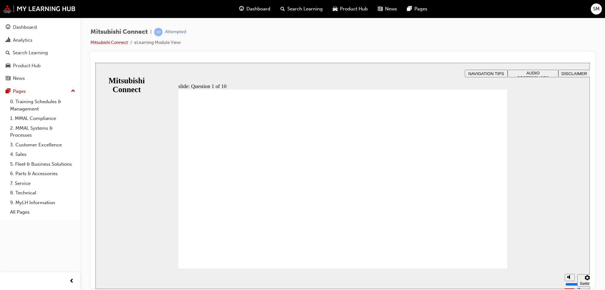
drag, startPoint x: 190, startPoint y: 124, endPoint x: 386, endPoint y: 193, distance: 207.1
drag, startPoint x: 429, startPoint y: 147, endPoint x: 383, endPoint y: 222, distance: 87.9
radio input "true"
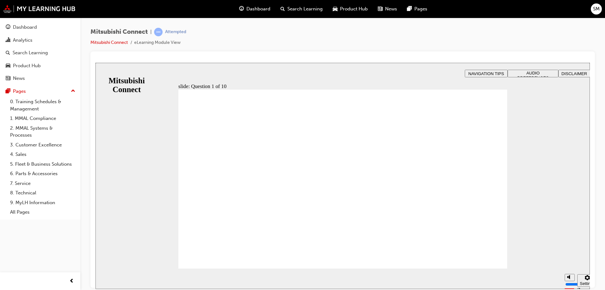
checkbox input "true"
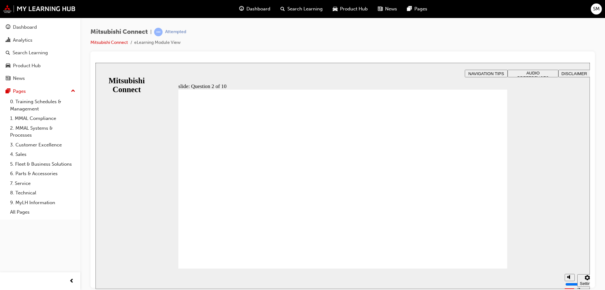
checkbox input "true"
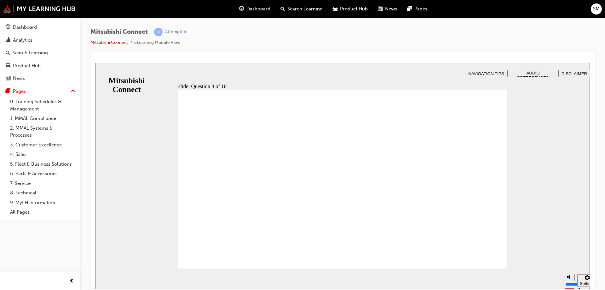
radio input "true"
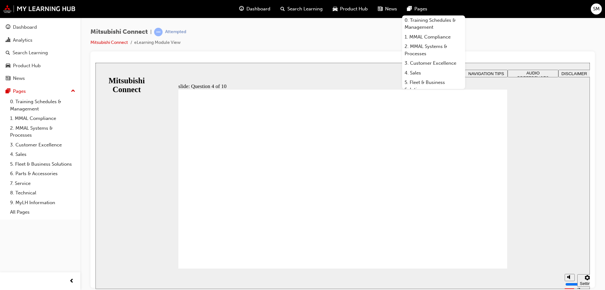
checkbox input "true"
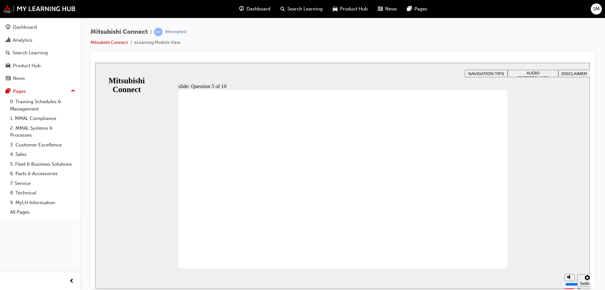
checkbox input "true"
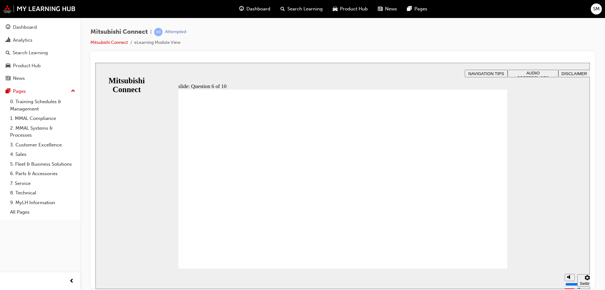
checkbox input "true"
checkbox input "false"
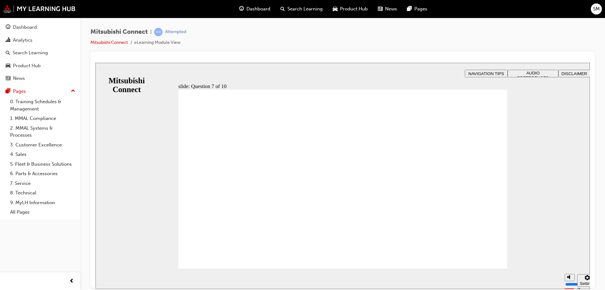
checkbox input "true"
radio input "true"
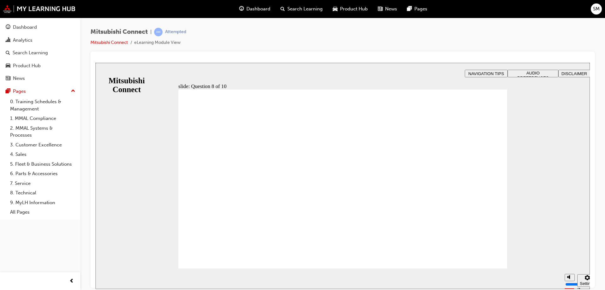
radio input "true"
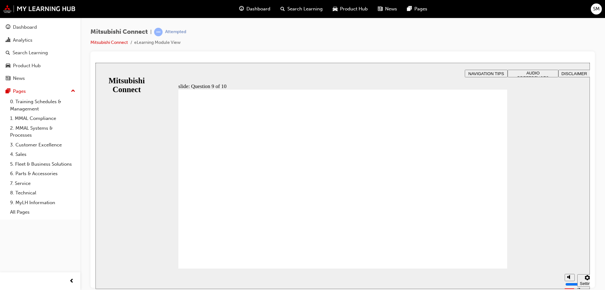
checkbox input "true"
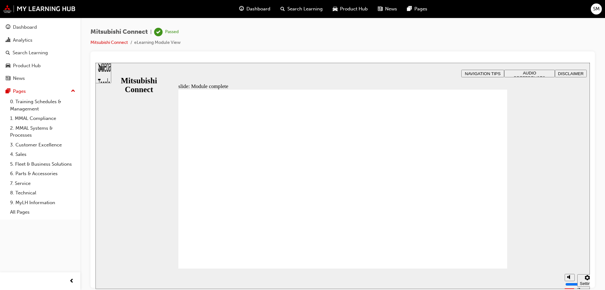
click at [257, 8] on span "Dashboard" at bounding box center [258, 8] width 24 height 7
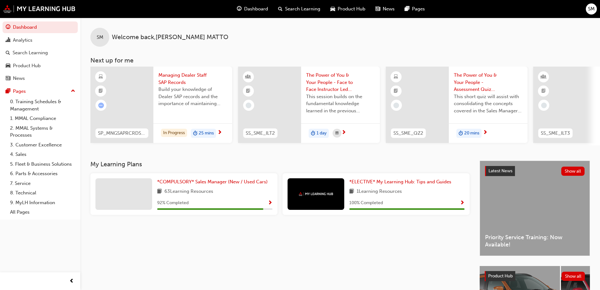
click at [203, 195] on span "63 Learning Resources" at bounding box center [188, 191] width 49 height 8
click at [235, 183] on span "*COMPULSORY* Sales Manager (New / Used Cars)" at bounding box center [212, 182] width 111 height 6
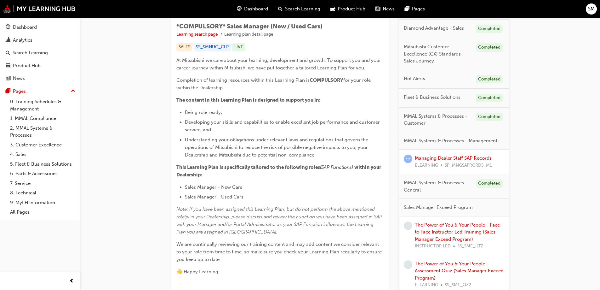
scroll to position [183, 0]
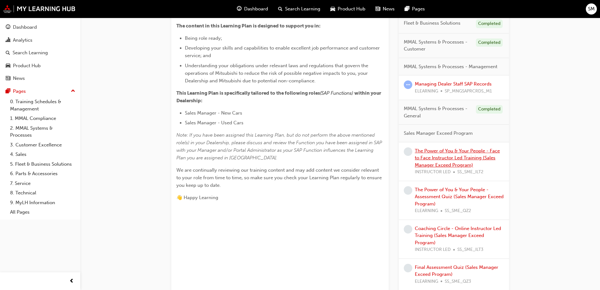
click at [448, 157] on link "The Power of You & Your People - Face to Face Instructor Led Training (Sales Ma…" at bounding box center [457, 158] width 85 height 20
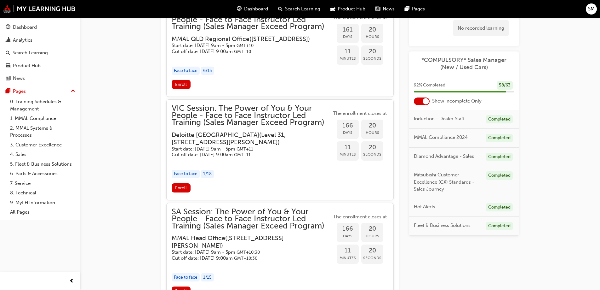
scroll to position [731, 0]
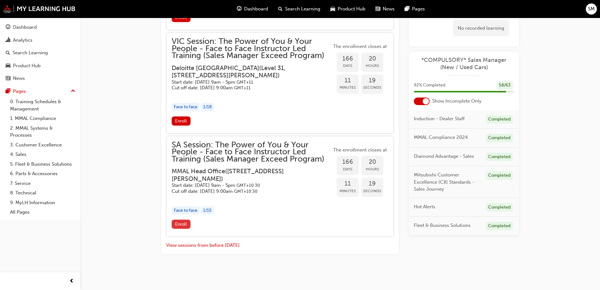
click at [182, 224] on span "Enroll" at bounding box center [181, 223] width 12 height 5
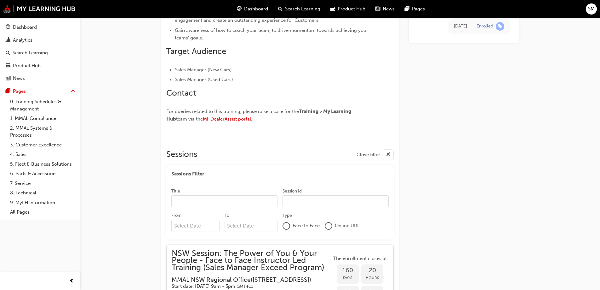
scroll to position [221, 0]
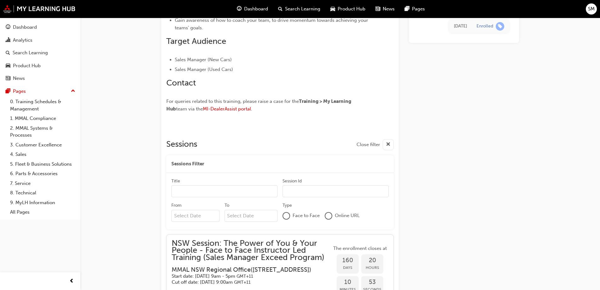
click at [224, 193] on input "Title" at bounding box center [224, 191] width 106 height 12
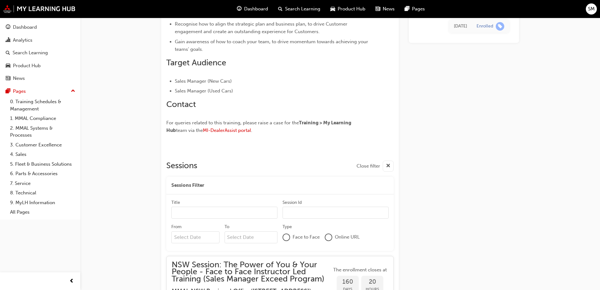
scroll to position [197, 0]
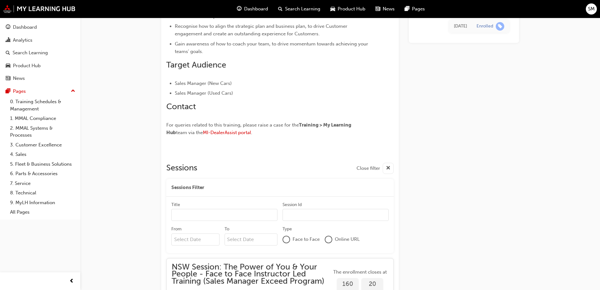
click at [308, 216] on input "Session Id" at bounding box center [336, 215] width 106 height 12
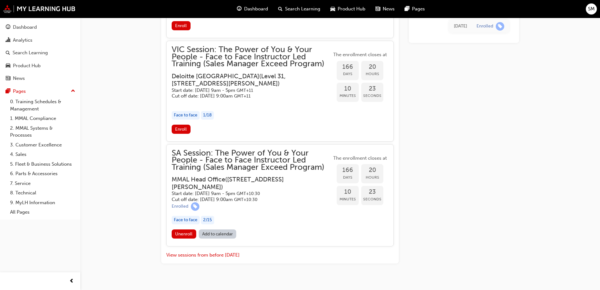
scroll to position [733, 0]
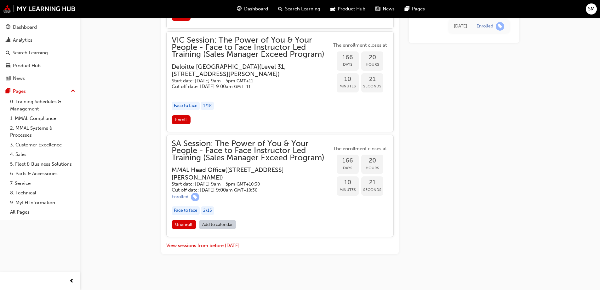
click at [213, 225] on link "Add to calendar" at bounding box center [218, 224] width 38 height 9
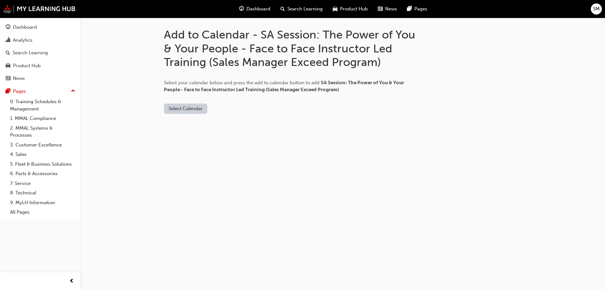
click at [191, 111] on button "Select Calendar" at bounding box center [185, 108] width 43 height 10
click at [187, 125] on div "[DOMAIN_NAME]" at bounding box center [186, 123] width 38 height 7
click at [225, 107] on button "Add to Calendar" at bounding box center [238, 108] width 45 height 10
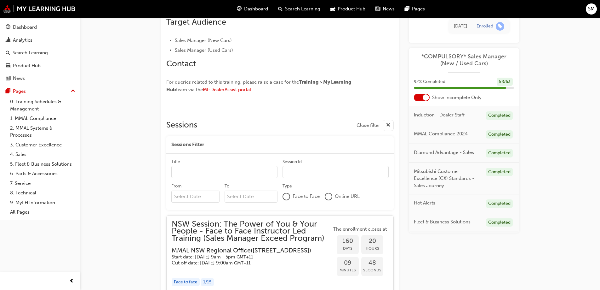
scroll to position [228, 0]
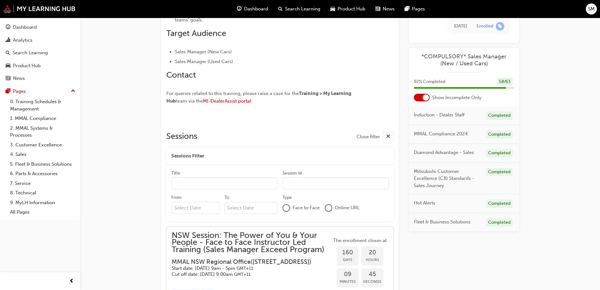
click at [195, 185] on input "Title" at bounding box center [224, 183] width 106 height 12
type input "sales manager"
click at [295, 183] on input "Session Id" at bounding box center [336, 183] width 106 height 12
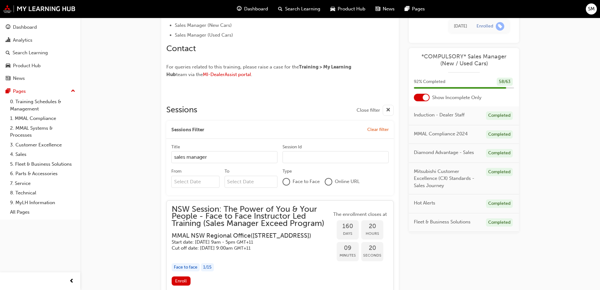
scroll to position [260, 0]
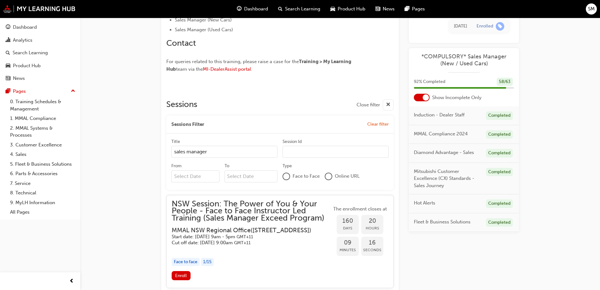
click at [286, 175] on div at bounding box center [286, 176] width 6 height 6
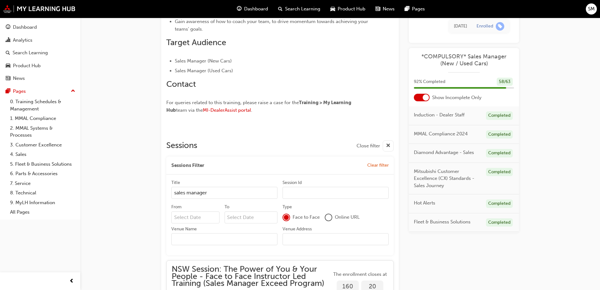
scroll to position [222, 0]
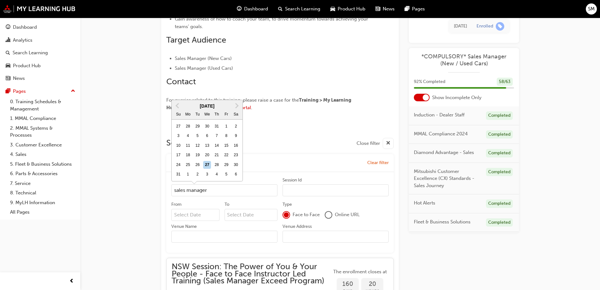
click at [197, 216] on input "From Previous Month Next Month [DATE] Su Mo Tu We Th Fr Sa 27 28 29 30 31 1 2 3…" at bounding box center [195, 215] width 48 height 12
click at [236, 109] on span "Next Month" at bounding box center [236, 105] width 0 height 7
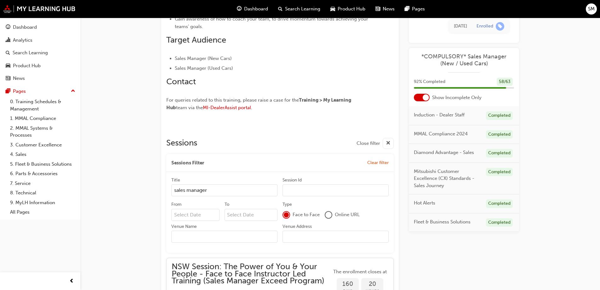
click at [236, 128] on div at bounding box center [280, 130] width 228 height 5
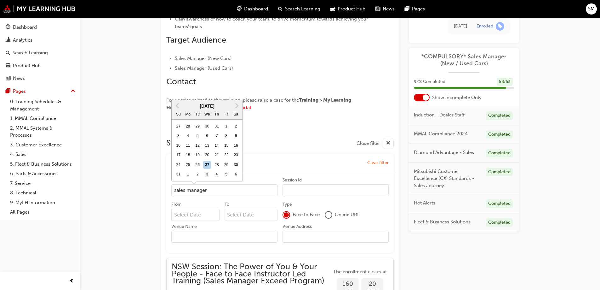
click at [203, 215] on input "From Previous Month Next Month [DATE] Su Mo Tu We Th Fr Sa 27 28 29 30 31 1 2 3…" at bounding box center [195, 215] width 48 height 12
click at [236, 109] on span "Next Month" at bounding box center [236, 105] width 0 height 7
click at [236, 119] on span "Next Month" at bounding box center [236, 115] width 0 height 7
click at [236, 111] on button "Next Month" at bounding box center [237, 106] width 10 height 10
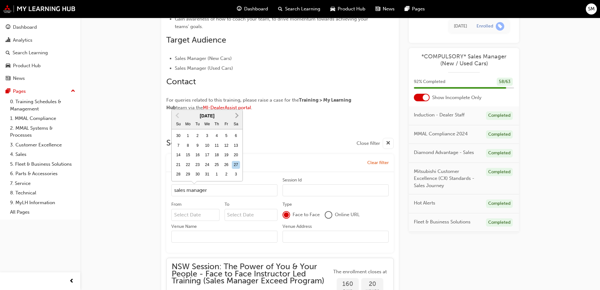
click at [236, 119] on span "Next Month" at bounding box center [236, 115] width 0 height 7
click at [196, 159] on div "10" at bounding box center [197, 155] width 8 height 8
click at [196, 209] on input "From [DATE] Previous Month Next Month [DATE] Su Mo Tu We Th Fr Sa 1 2 3 4 5 6 7…" at bounding box center [195, 215] width 48 height 12
type input "[DATE]"
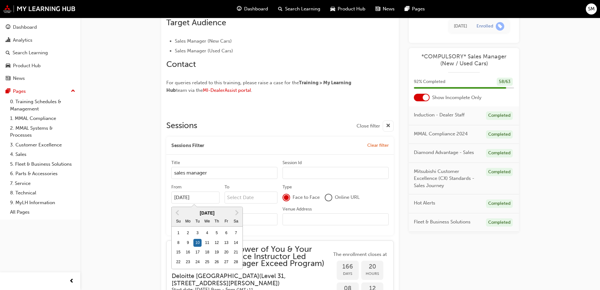
scroll to position [253, 0]
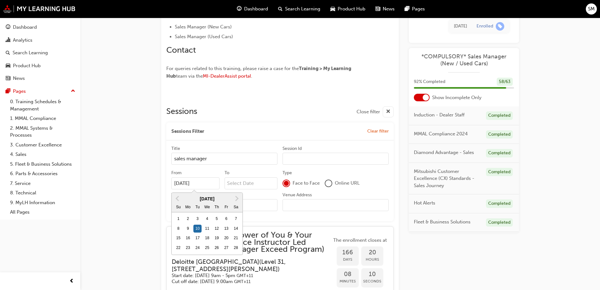
click at [243, 183] on input "To" at bounding box center [251, 183] width 53 height 12
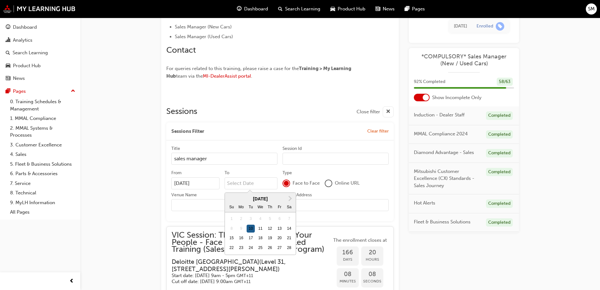
click at [251, 228] on div "10" at bounding box center [251, 228] width 8 height 8
click at [251, 189] on input "To Next Month [DATE] Su Mo Tu We Th Fr Sa 1 2 3 4 5 6 7 8 9 10 11 12 13 14 15 1…" at bounding box center [251, 183] width 53 height 12
type input "[DATE]"
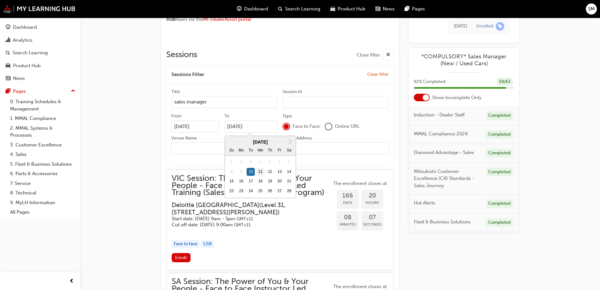
scroll to position [316, 0]
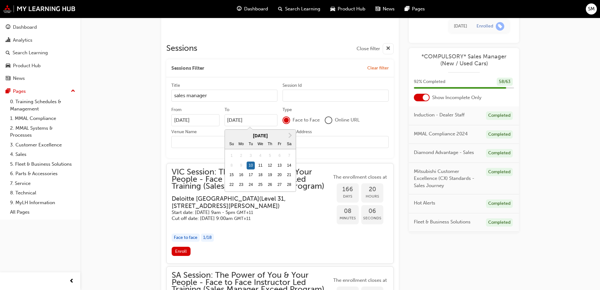
click at [193, 140] on input "Venue Name" at bounding box center [224, 142] width 106 height 12
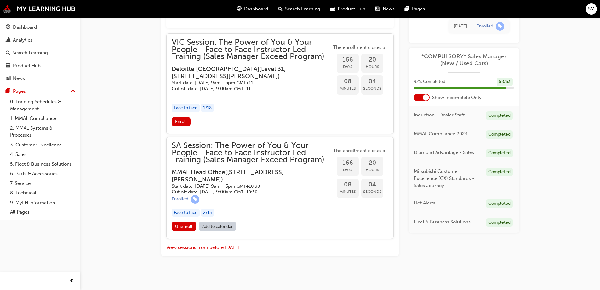
scroll to position [448, 0]
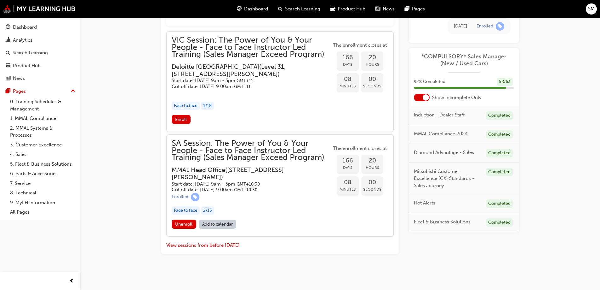
drag, startPoint x: 172, startPoint y: 167, endPoint x: 214, endPoint y: 169, distance: 42.6
click at [214, 169] on h3 "MMAL Head Office ( [STREET_ADDRESS][PERSON_NAME] )" at bounding box center [247, 173] width 150 height 15
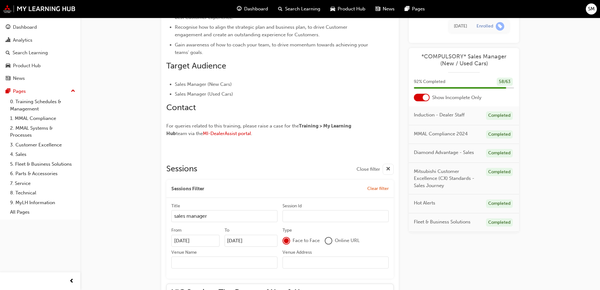
scroll to position [228, 0]
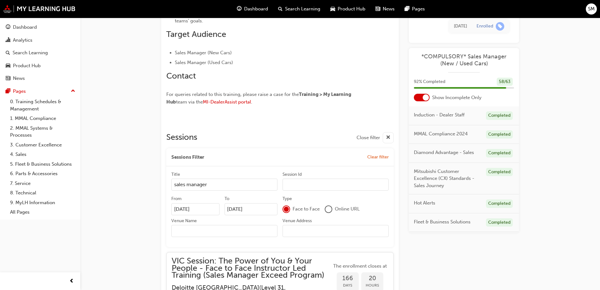
click at [190, 232] on input "Venue Name" at bounding box center [224, 231] width 106 height 12
type input "MMAL HEAD OFFICE"
click at [306, 230] on input "Venue Address" at bounding box center [336, 231] width 106 height 12
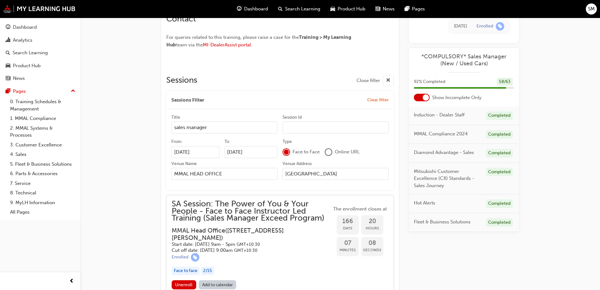
scroll to position [331, 0]
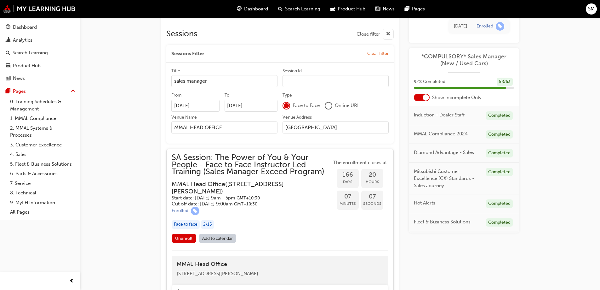
type input "[GEOGRAPHIC_DATA]"
click at [330, 138] on div "Title sales manager Session Id From [DATE] To [DATE] Type Face to Face Online U…" at bounding box center [280, 103] width 228 height 81
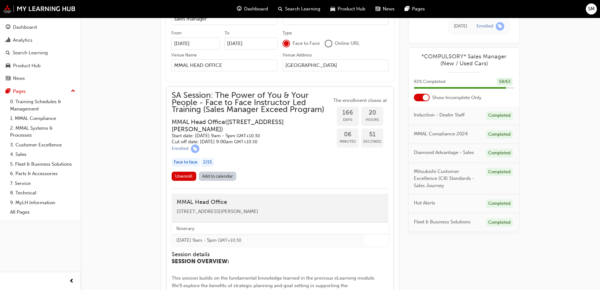
scroll to position [394, 0]
click at [218, 175] on link "Add to calendar" at bounding box center [218, 174] width 38 height 9
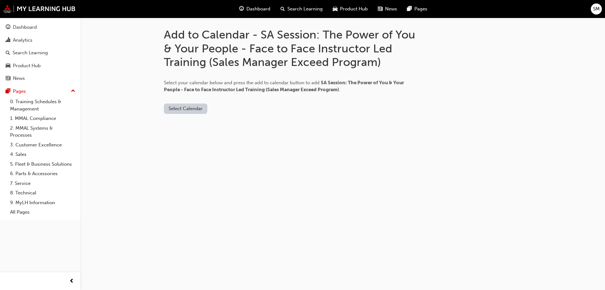
click at [184, 108] on button "Select Calendar" at bounding box center [185, 108] width 43 height 10
click at [197, 134] on div "Office 365" at bounding box center [186, 135] width 38 height 7
click at [217, 106] on button "Add to Calendar" at bounding box center [223, 108] width 45 height 10
click at [186, 108] on button "Office 365" at bounding box center [180, 108] width 32 height 10
click at [182, 124] on div "[DOMAIN_NAME]" at bounding box center [180, 123] width 38 height 7
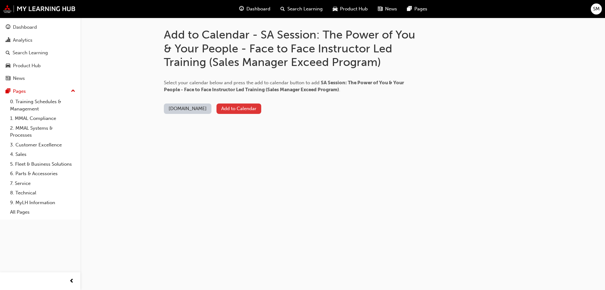
click at [223, 110] on button "Add to Calendar" at bounding box center [238, 108] width 45 height 10
click at [227, 109] on button "Add to Calendar" at bounding box center [238, 108] width 45 height 10
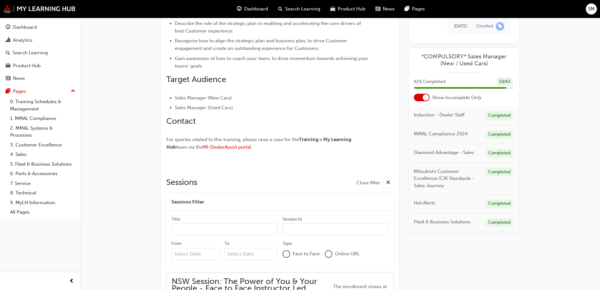
scroll to position [134, 0]
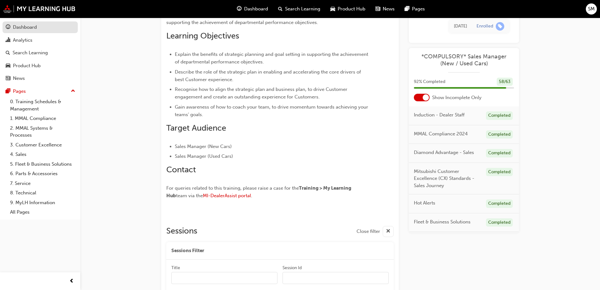
click at [31, 23] on div "Dashboard" at bounding box center [40, 27] width 69 height 8
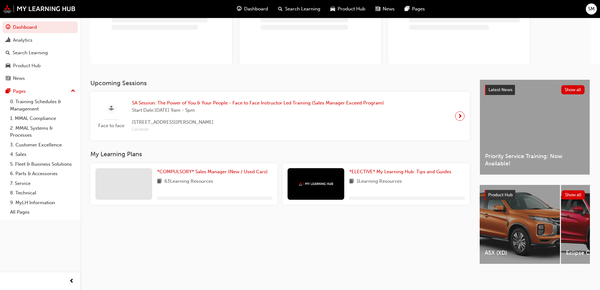
scroll to position [62, 0]
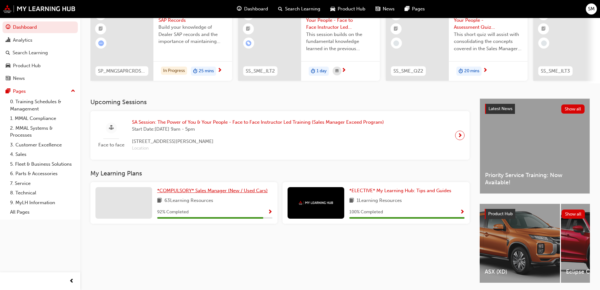
click at [218, 193] on span "*COMPULSORY* Sales Manager (New / Used Cars)" at bounding box center [212, 190] width 111 height 6
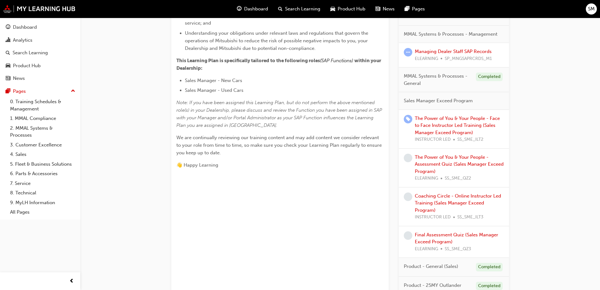
scroll to position [221, 0]
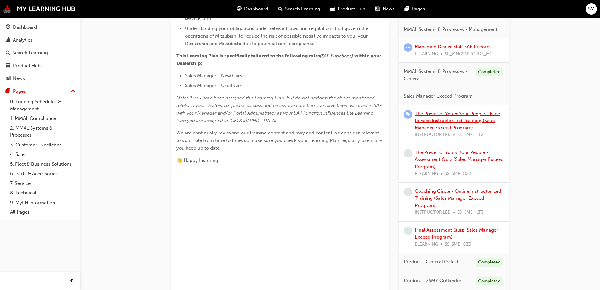
click at [434, 121] on link "The Power of You & Your People - Face to Face Instructor Led Training (Sales Ma…" at bounding box center [457, 121] width 85 height 20
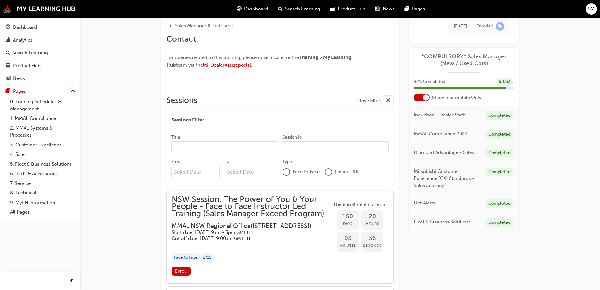
scroll to position [197, 0]
